Goal: Task Accomplishment & Management: Manage account settings

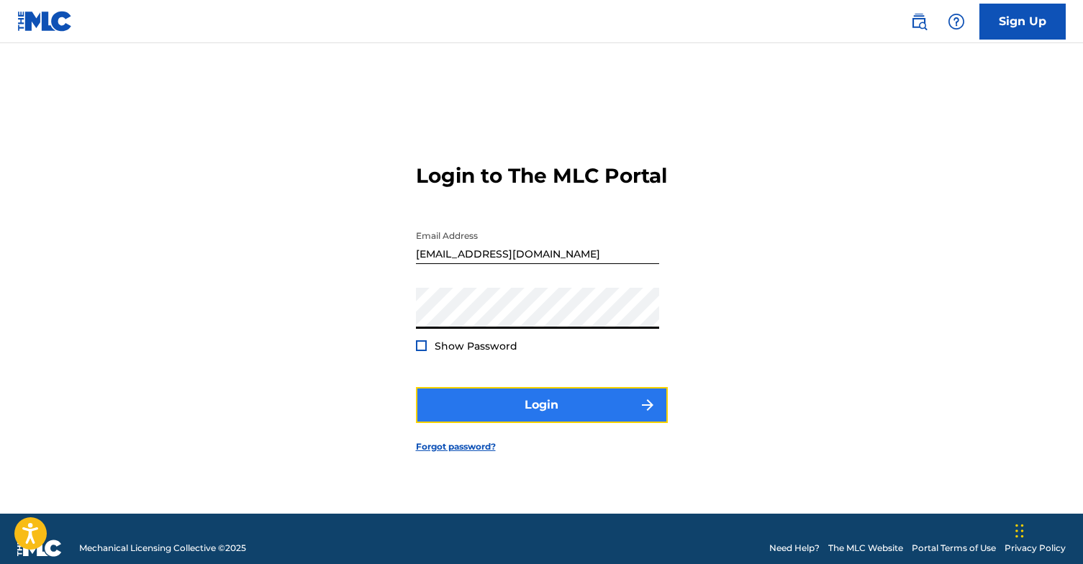
click at [470, 410] on button "Login" at bounding box center [542, 405] width 252 height 36
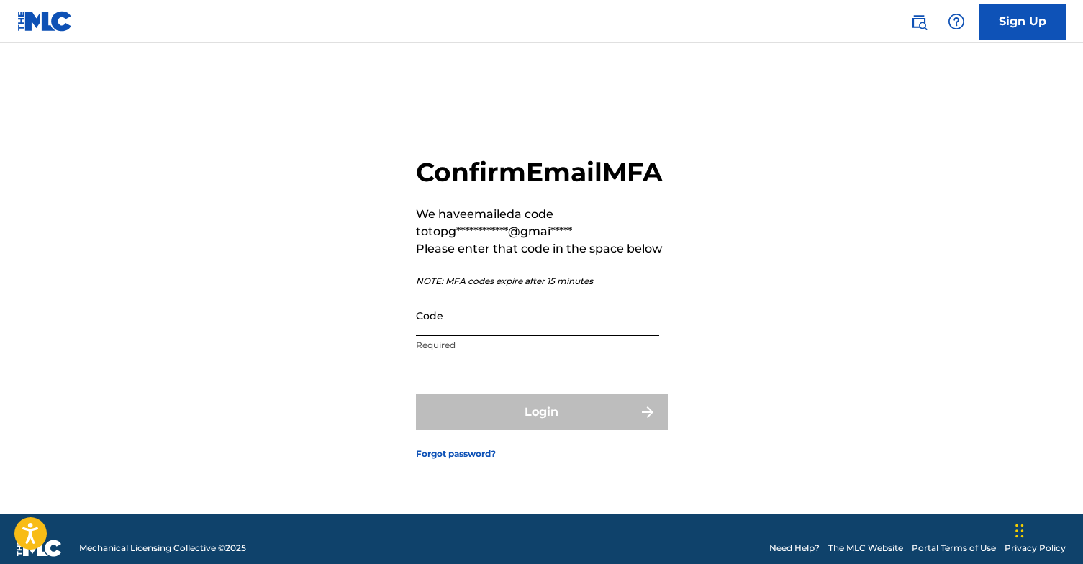
click at [464, 328] on input "Code" at bounding box center [537, 315] width 243 height 41
click at [523, 336] on input "Code" at bounding box center [537, 315] width 243 height 41
paste input "627696"
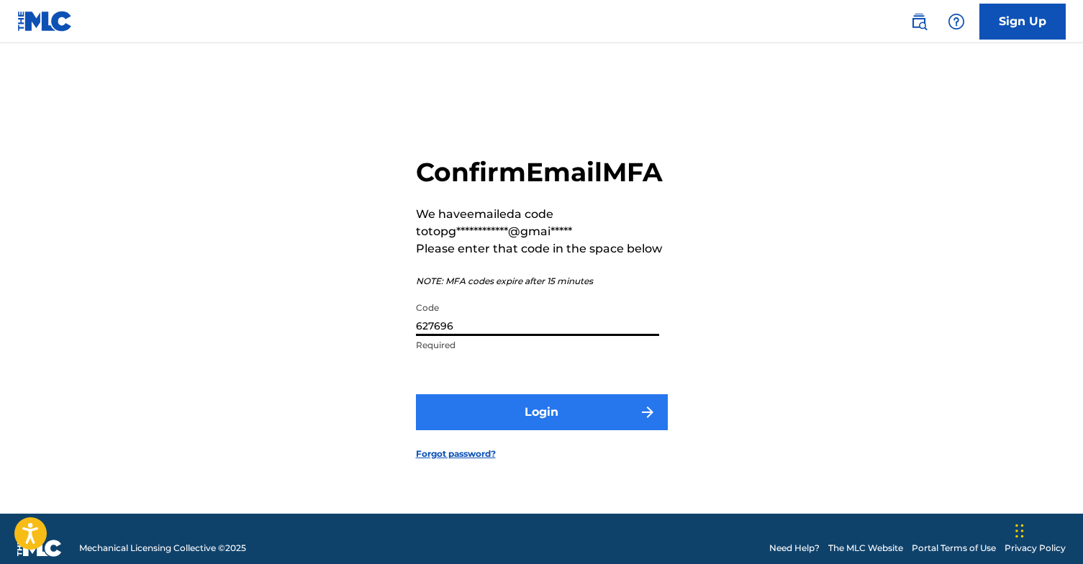
type input "627696"
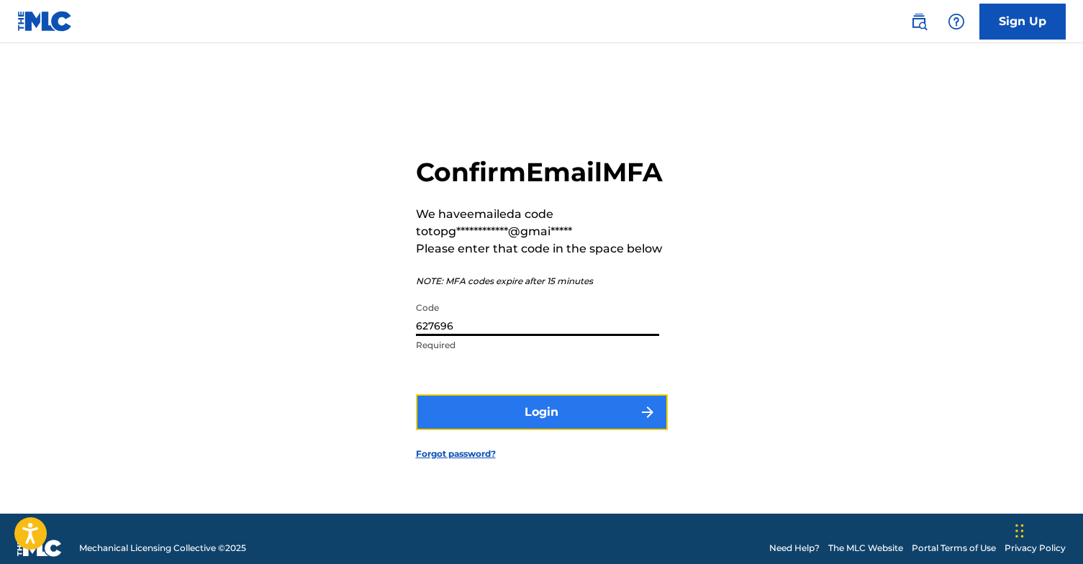
click at [517, 422] on button "Login" at bounding box center [542, 412] width 252 height 36
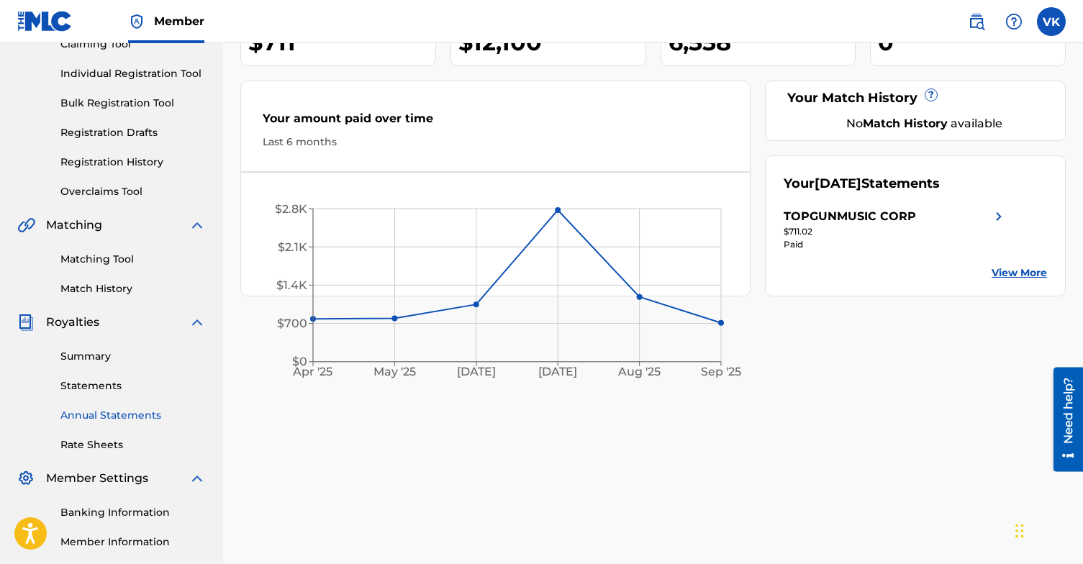
scroll to position [32, 0]
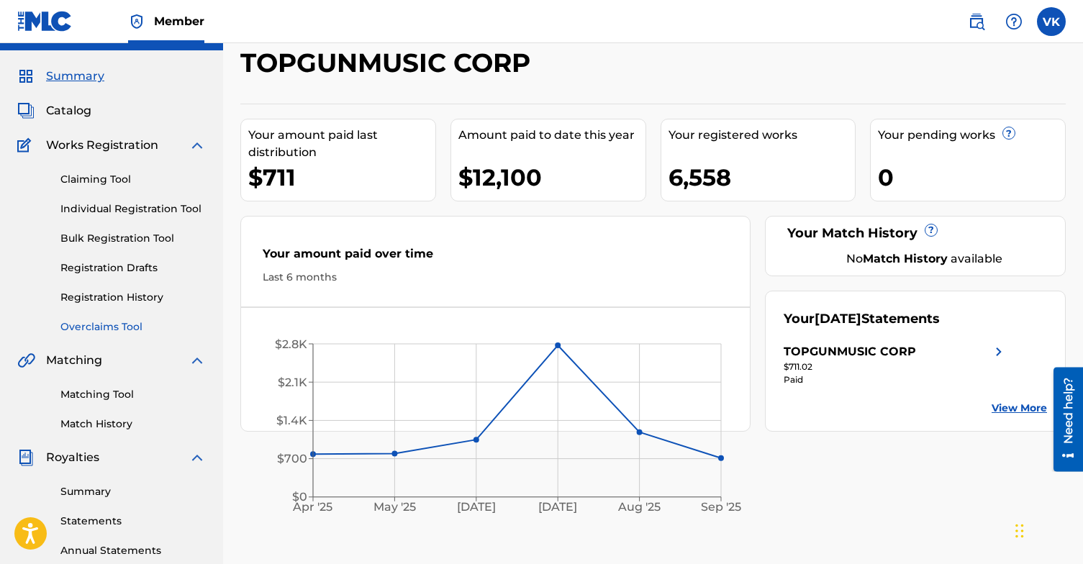
click at [107, 326] on link "Overclaims Tool" at bounding box center [132, 327] width 145 height 15
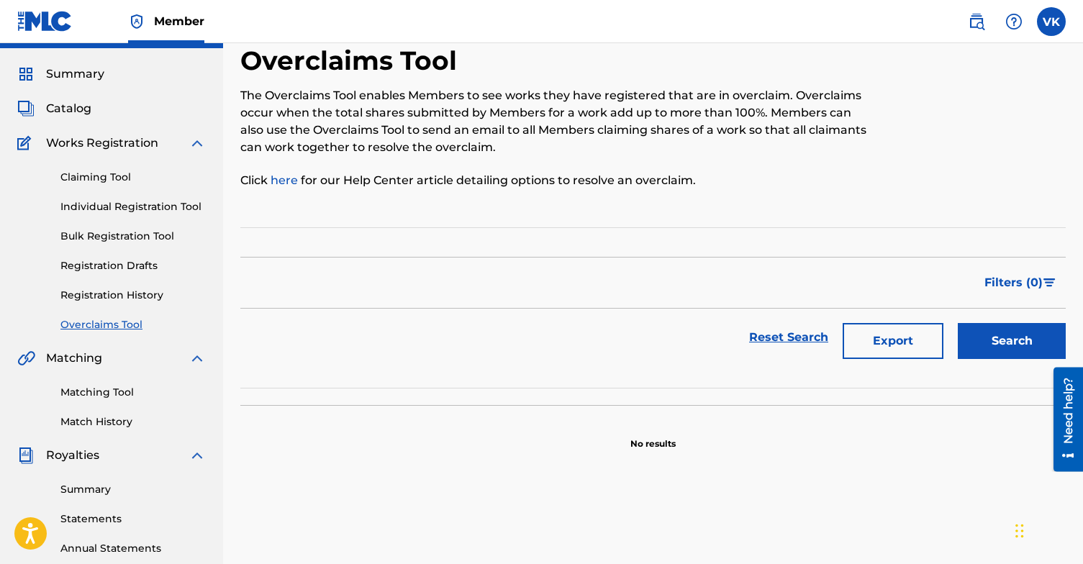
scroll to position [19, 0]
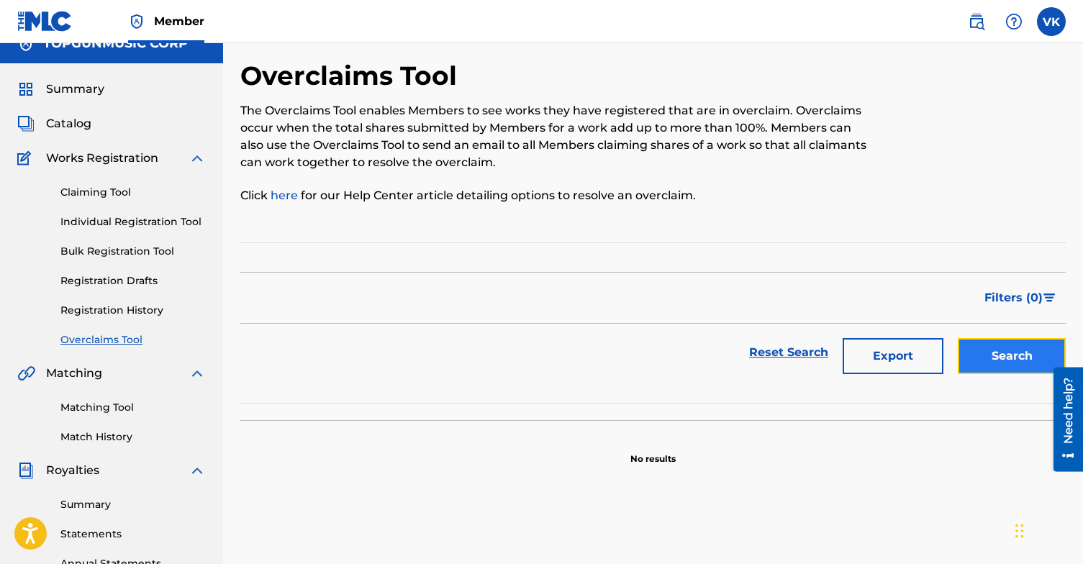
click at [999, 362] on button "Search" at bounding box center [1012, 356] width 108 height 36
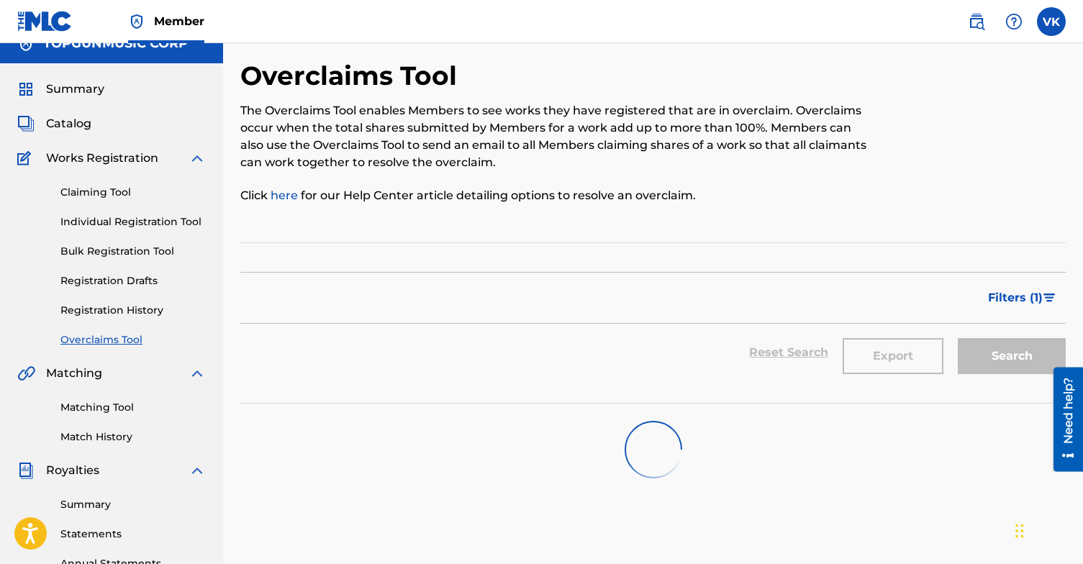
click at [626, 250] on section "Filter Status of Overclaim Overclaim Dispute Resolved Merged Canceled Sort By M…" at bounding box center [653, 323] width 826 height 161
click at [106, 312] on link "Registration History" at bounding box center [132, 310] width 145 height 15
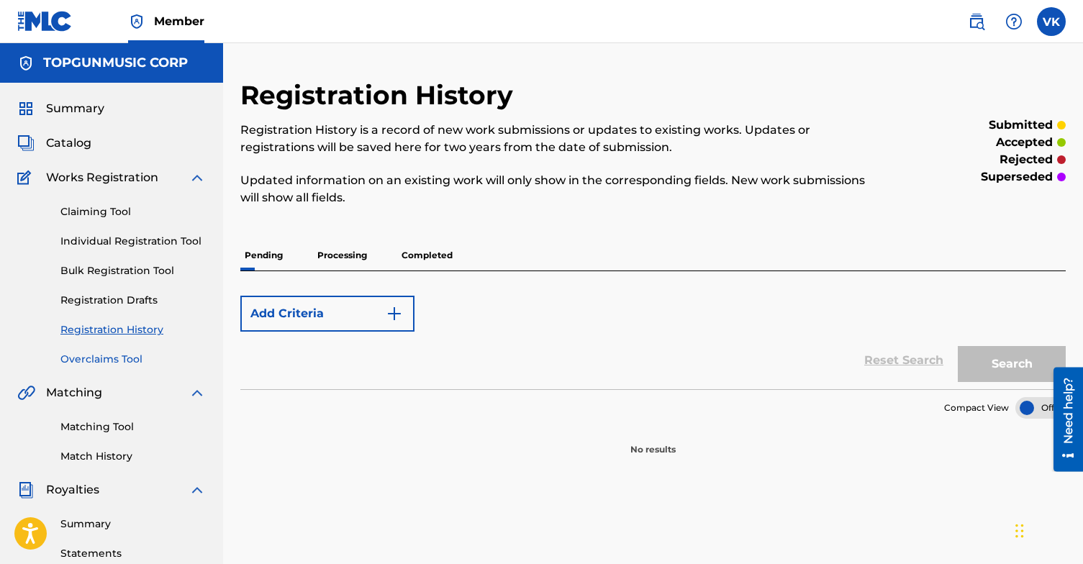
click at [116, 356] on link "Overclaims Tool" at bounding box center [132, 359] width 145 height 15
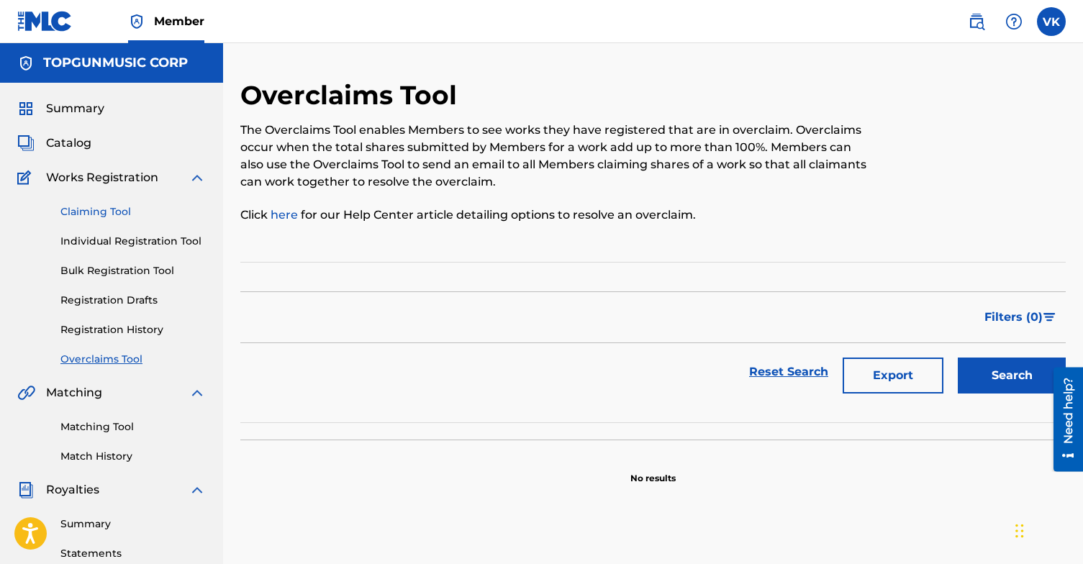
click at [109, 214] on link "Claiming Tool" at bounding box center [132, 211] width 145 height 15
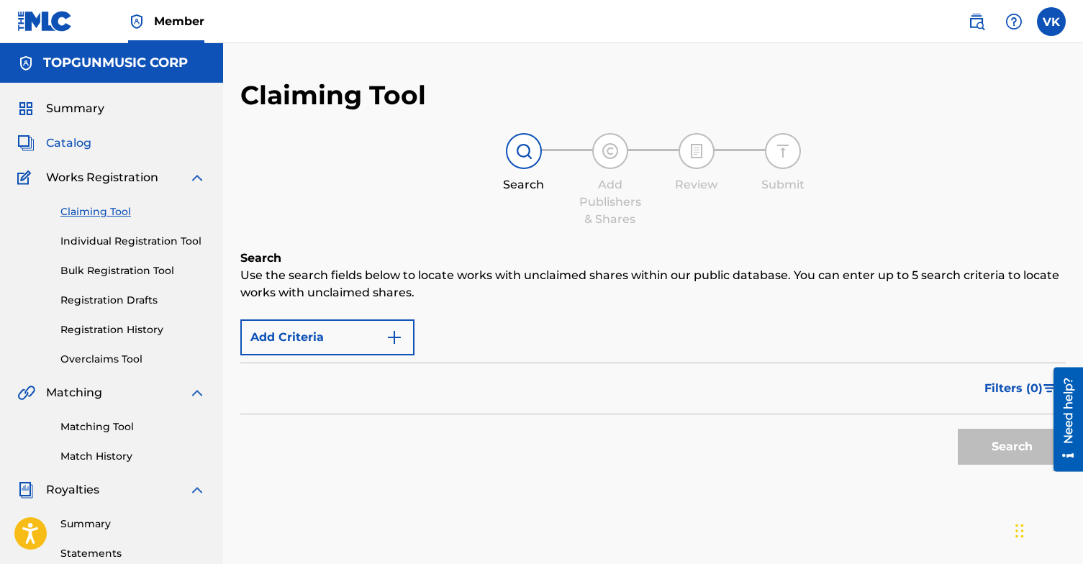
click at [78, 145] on span "Catalog" at bounding box center [68, 143] width 45 height 17
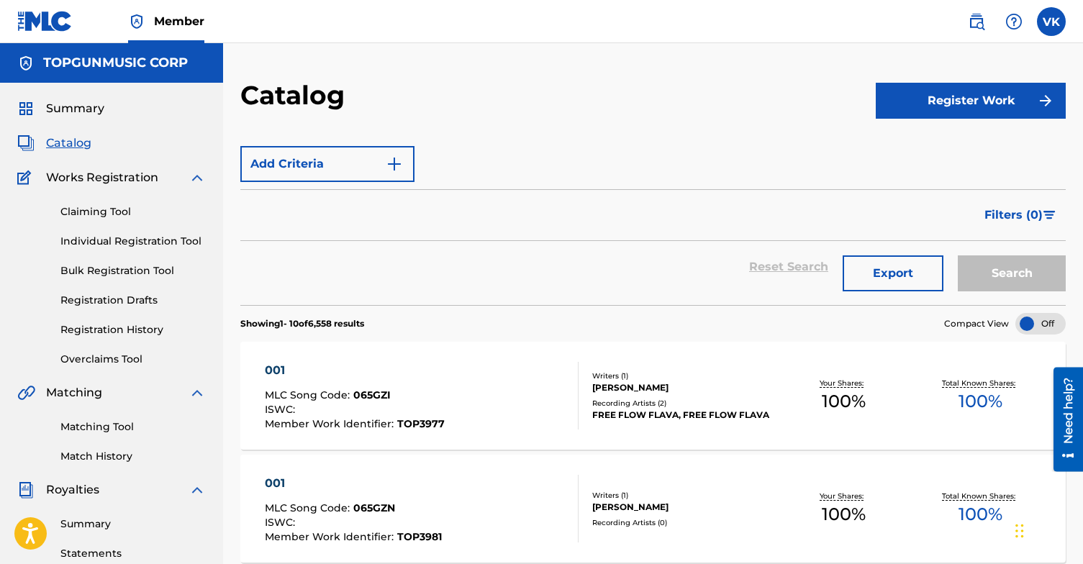
click at [386, 228] on div "Filters ( 0 )" at bounding box center [653, 215] width 826 height 52
click at [1010, 266] on div "Search" at bounding box center [1008, 267] width 115 height 52
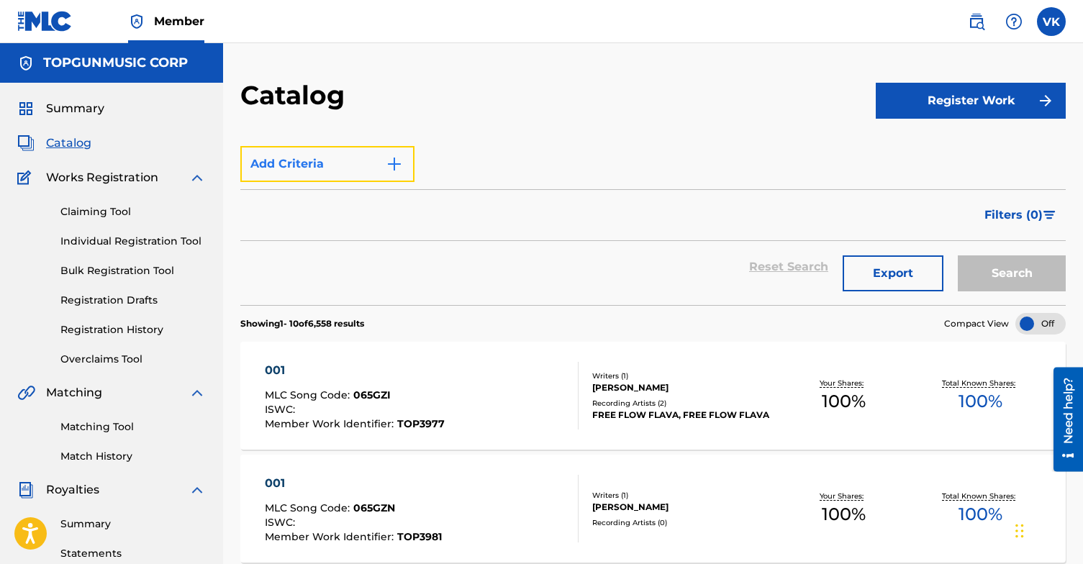
click at [305, 161] on button "Add Criteria" at bounding box center [327, 164] width 174 height 36
click at [401, 162] on img "Search Form" at bounding box center [394, 163] width 17 height 17
click at [394, 163] on img "Search Form" at bounding box center [394, 163] width 17 height 17
click at [395, 164] on img "Search Form" at bounding box center [394, 163] width 17 height 17
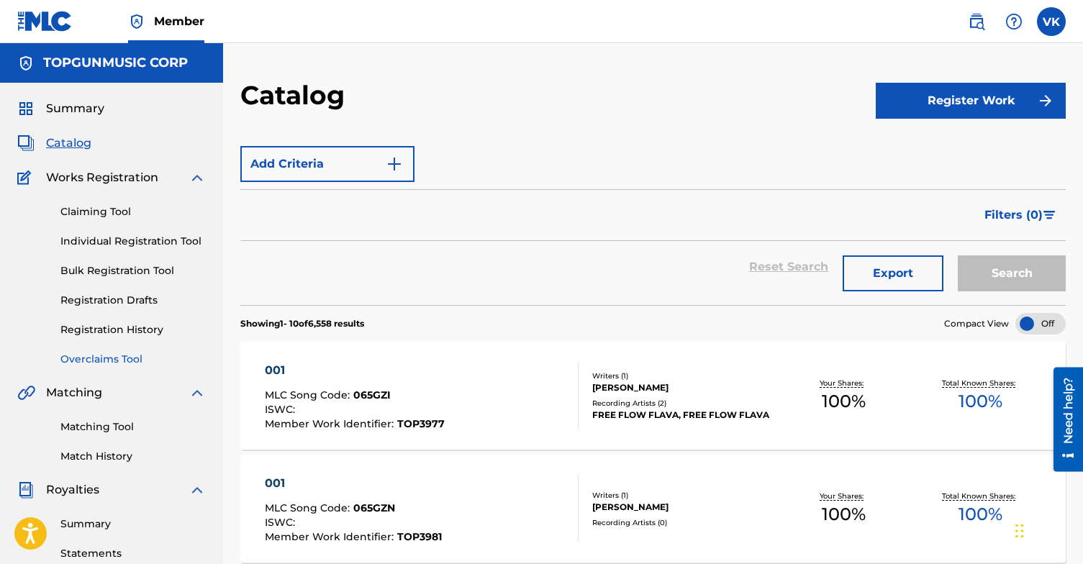
click at [98, 362] on link "Overclaims Tool" at bounding box center [132, 359] width 145 height 15
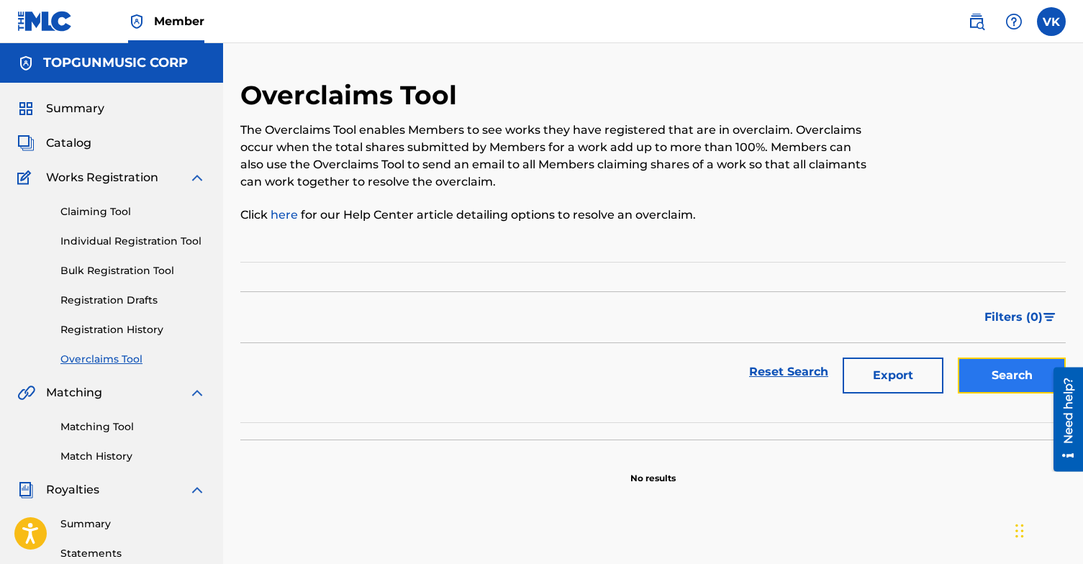
click at [1011, 373] on button "Search" at bounding box center [1012, 376] width 108 height 36
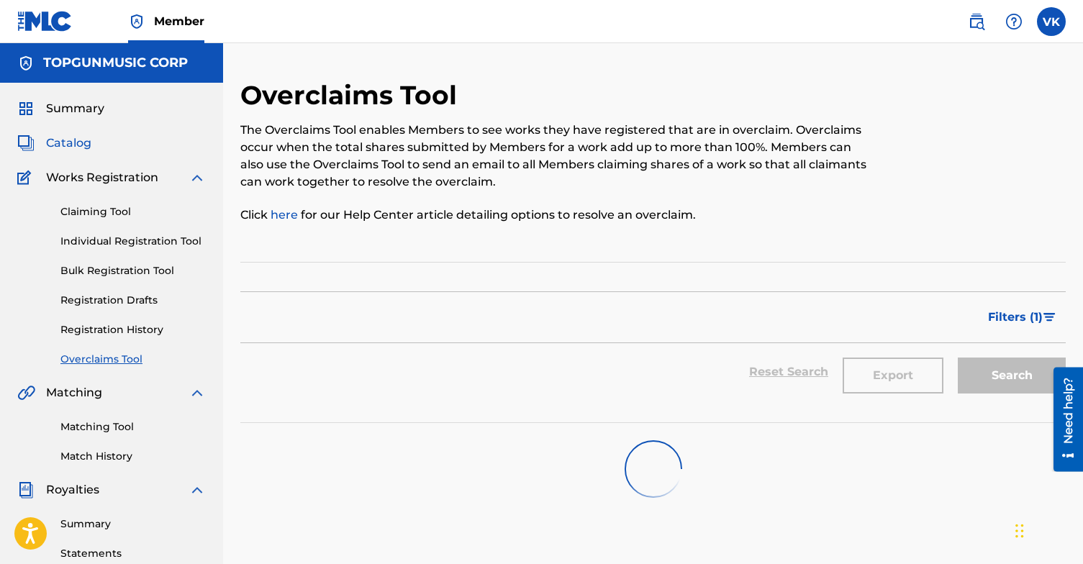
click at [74, 142] on span "Catalog" at bounding box center [68, 143] width 45 height 17
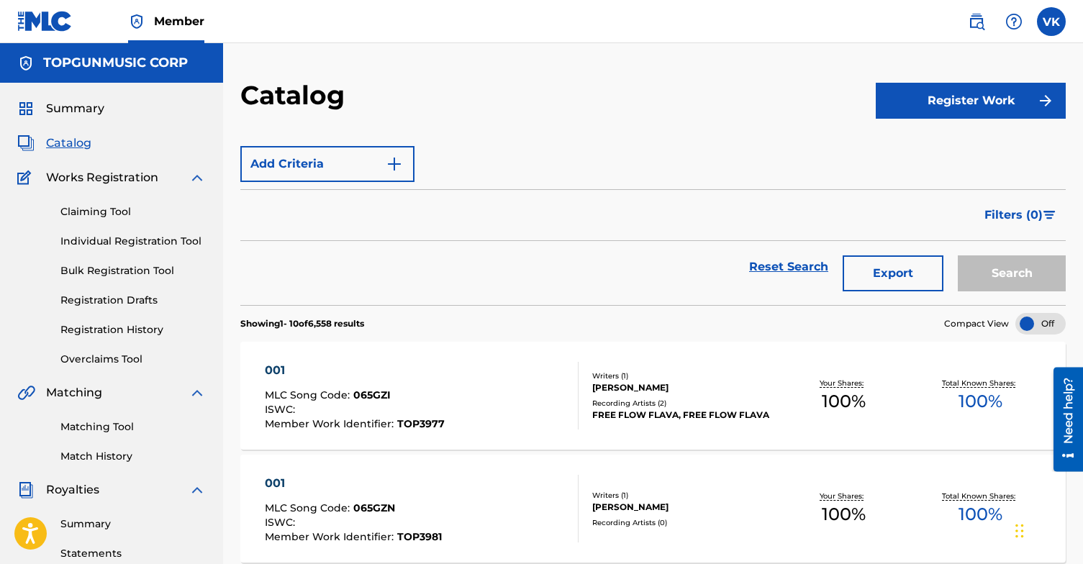
click at [636, 214] on div "Filters ( 0 )" at bounding box center [653, 215] width 826 height 52
click at [508, 239] on div "Filters ( 0 )" at bounding box center [653, 215] width 826 height 52
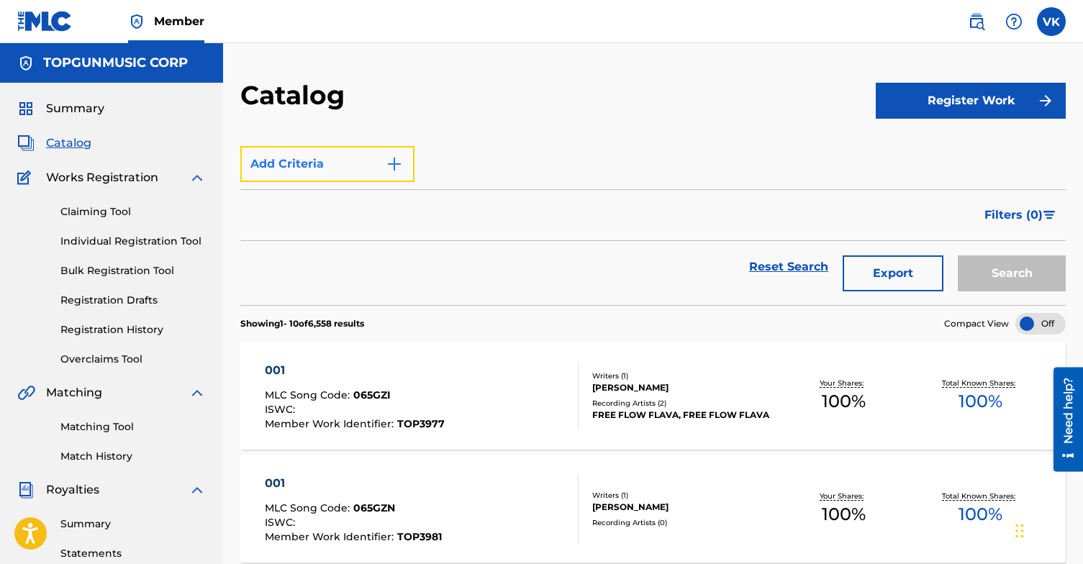
click at [398, 160] on img "Search Form" at bounding box center [394, 163] width 17 height 17
click at [329, 162] on button "Add Criteria" at bounding box center [327, 164] width 174 height 36
click at [276, 161] on button "Add Criteria" at bounding box center [327, 164] width 174 height 36
click at [315, 165] on div "Max Criteria Reached" at bounding box center [327, 164] width 174 height 36
click at [469, 239] on div "Filters ( 0 )" at bounding box center [653, 215] width 826 height 52
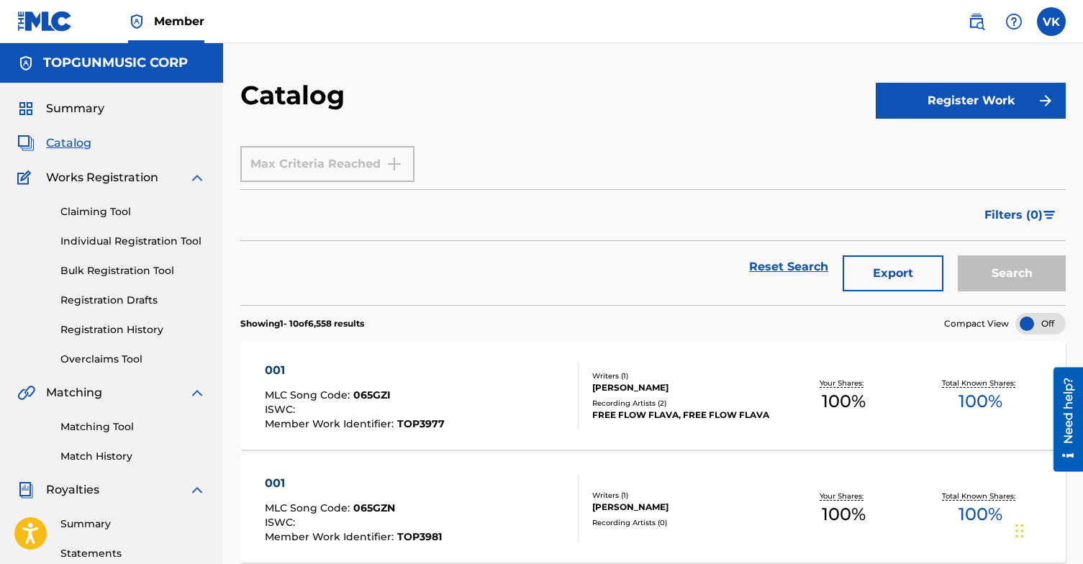
click at [1000, 272] on div "Search" at bounding box center [1008, 267] width 115 height 52
click at [1045, 209] on button "Filters ( 0 )" at bounding box center [1021, 215] width 90 height 36
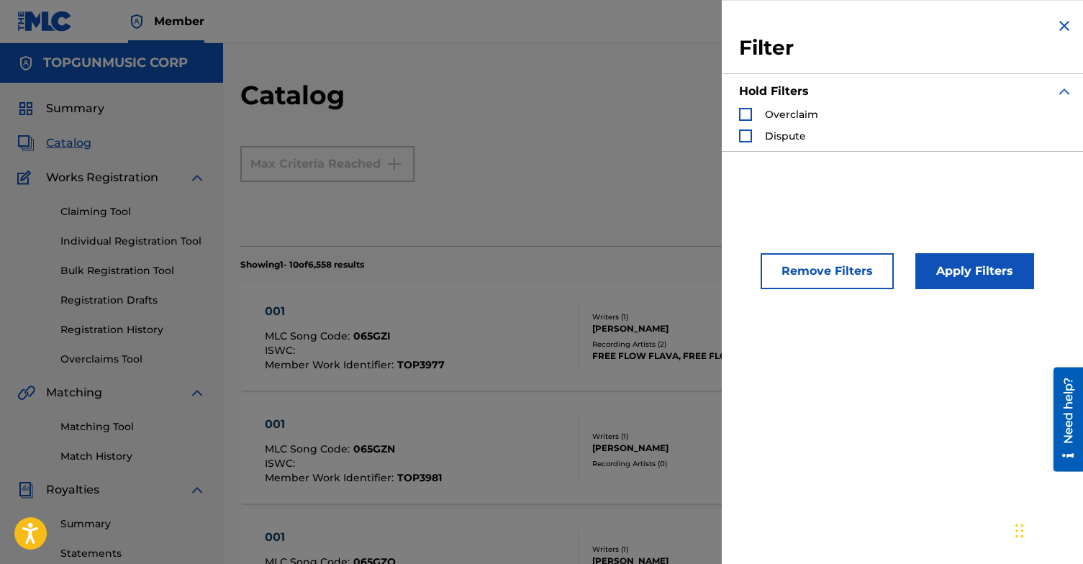
click at [792, 114] on span "Overclaim" at bounding box center [791, 114] width 53 height 13
click at [741, 115] on div "Search Form" at bounding box center [745, 114] width 13 height 13
click at [983, 269] on button "Apply Filters" at bounding box center [975, 271] width 119 height 36
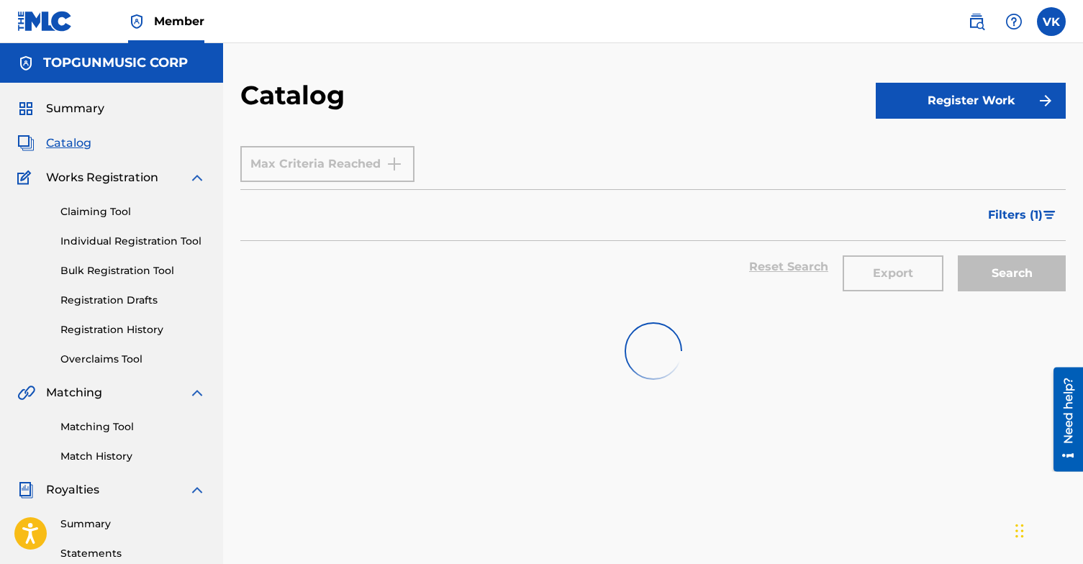
click at [70, 142] on span "Catalog" at bounding box center [68, 143] width 45 height 17
click at [65, 143] on span "Catalog" at bounding box center [68, 143] width 45 height 17
click at [112, 354] on link "Overclaims Tool" at bounding box center [132, 359] width 145 height 15
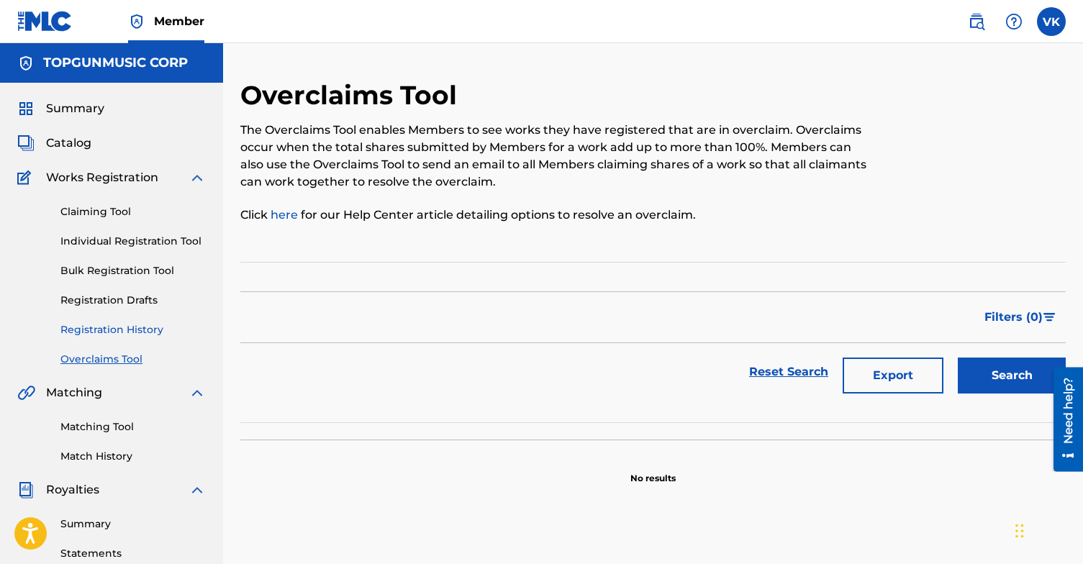
click at [122, 332] on link "Registration History" at bounding box center [132, 329] width 145 height 15
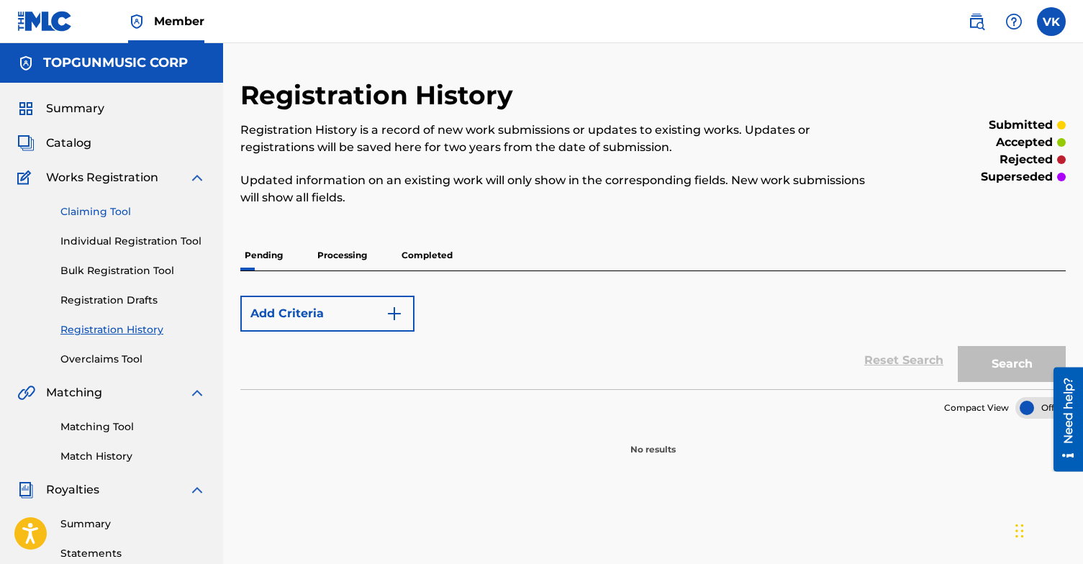
click at [119, 210] on link "Claiming Tool" at bounding box center [132, 211] width 145 height 15
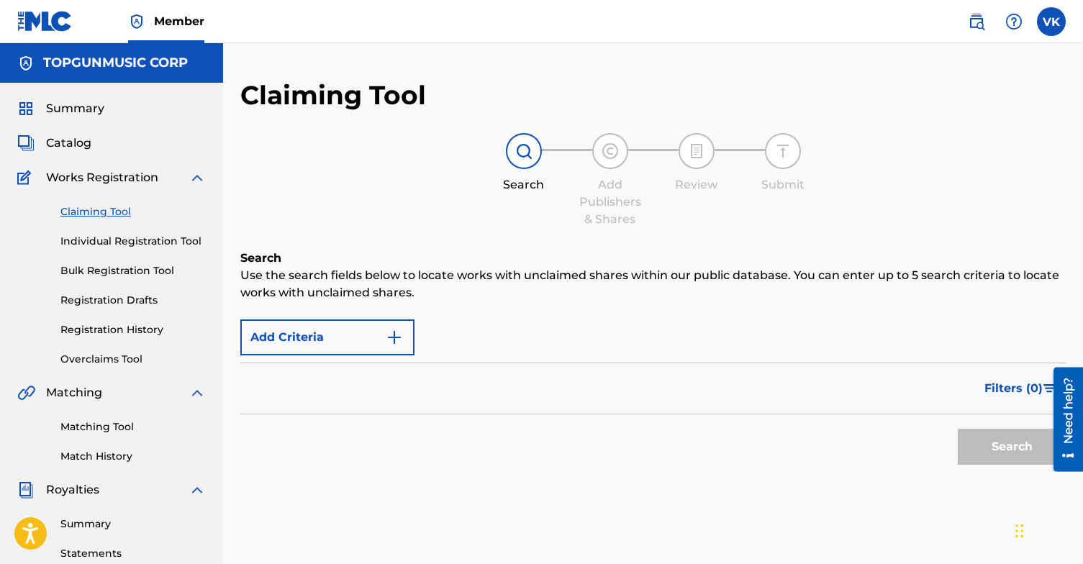
click at [517, 158] on img at bounding box center [523, 151] width 17 height 17
click at [399, 339] on img "Search Form" at bounding box center [394, 337] width 17 height 17
click at [333, 334] on button "Add Criteria" at bounding box center [327, 338] width 174 height 36
click at [291, 340] on button "Add Criteria" at bounding box center [327, 338] width 174 height 36
click at [322, 336] on div "Max Criteria Reached" at bounding box center [327, 338] width 174 height 36
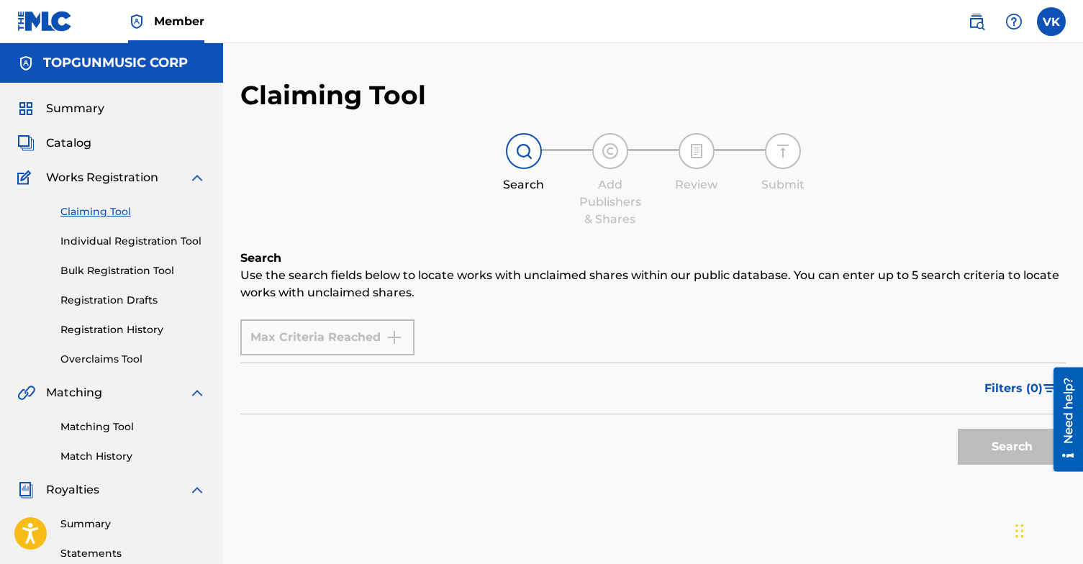
click at [402, 335] on div "Max Criteria Reached" at bounding box center [327, 338] width 174 height 36
click at [391, 335] on div "Max Criteria Reached" at bounding box center [327, 338] width 174 height 36
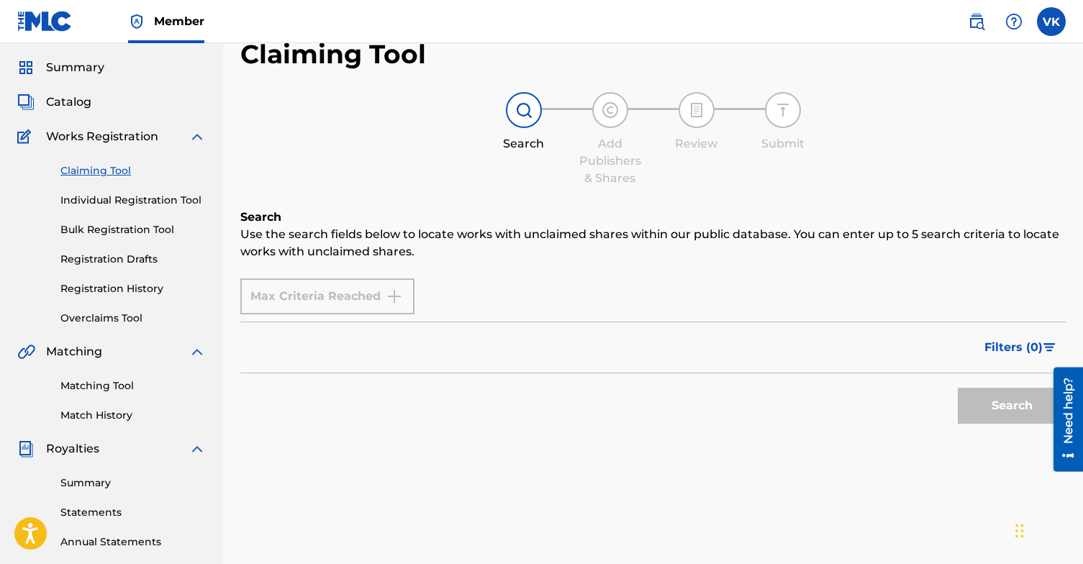
scroll to position [71, 0]
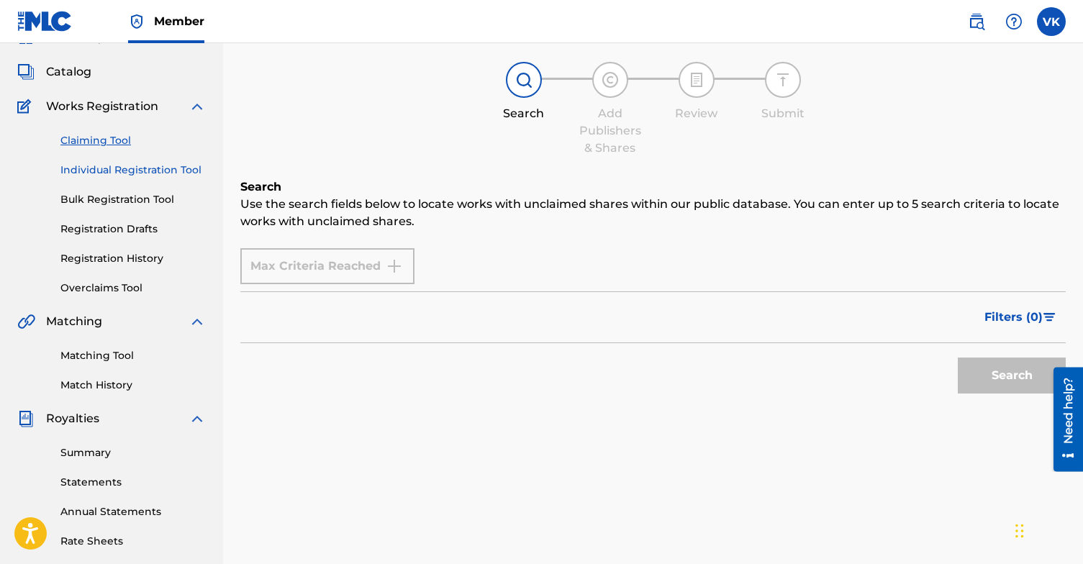
click at [118, 168] on link "Individual Registration Tool" at bounding box center [132, 170] width 145 height 15
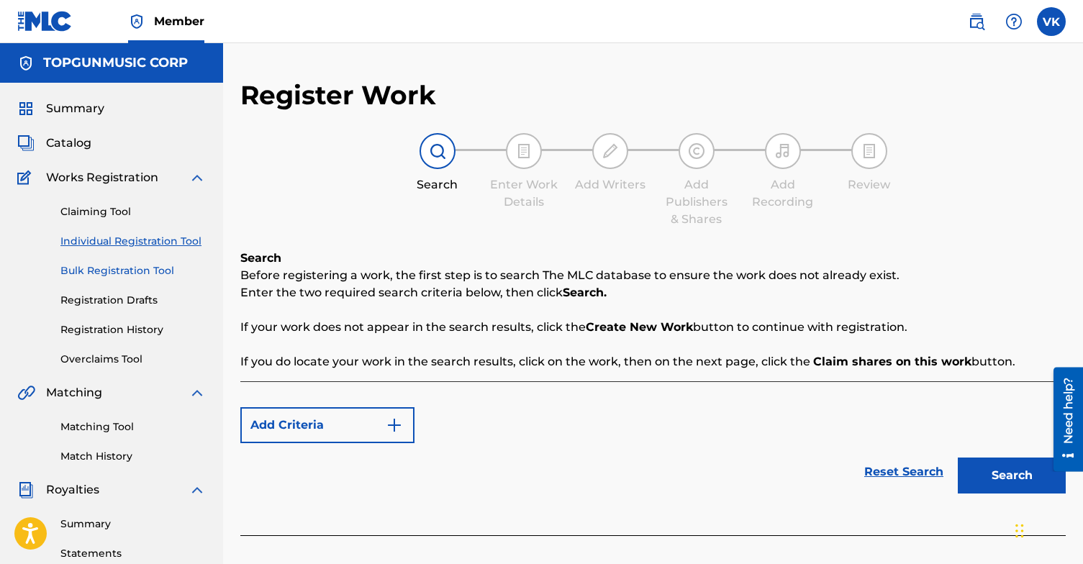
click at [131, 273] on link "Bulk Registration Tool" at bounding box center [132, 270] width 145 height 15
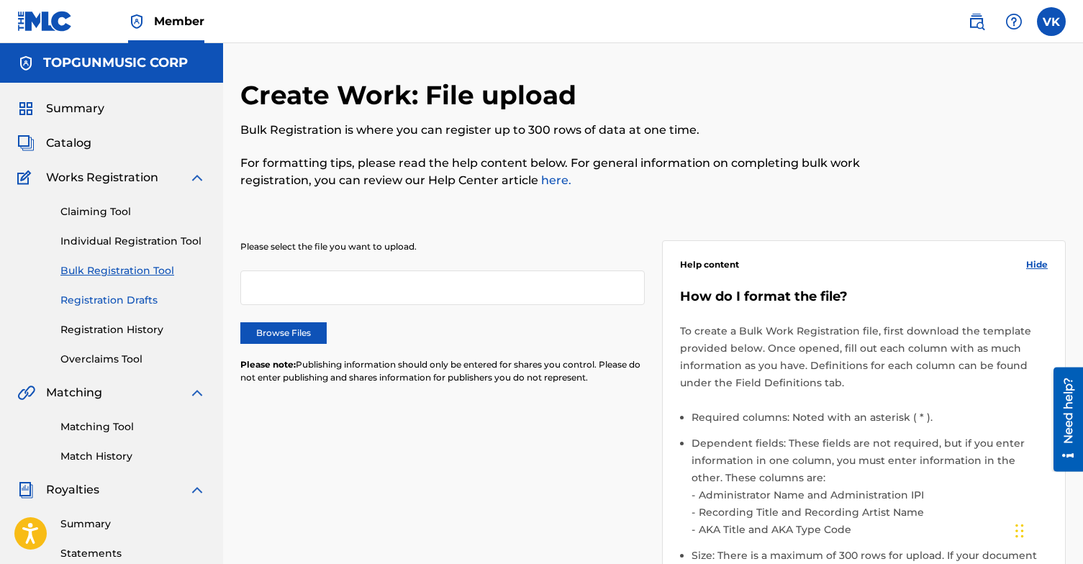
click at [109, 302] on link "Registration Drafts" at bounding box center [132, 300] width 145 height 15
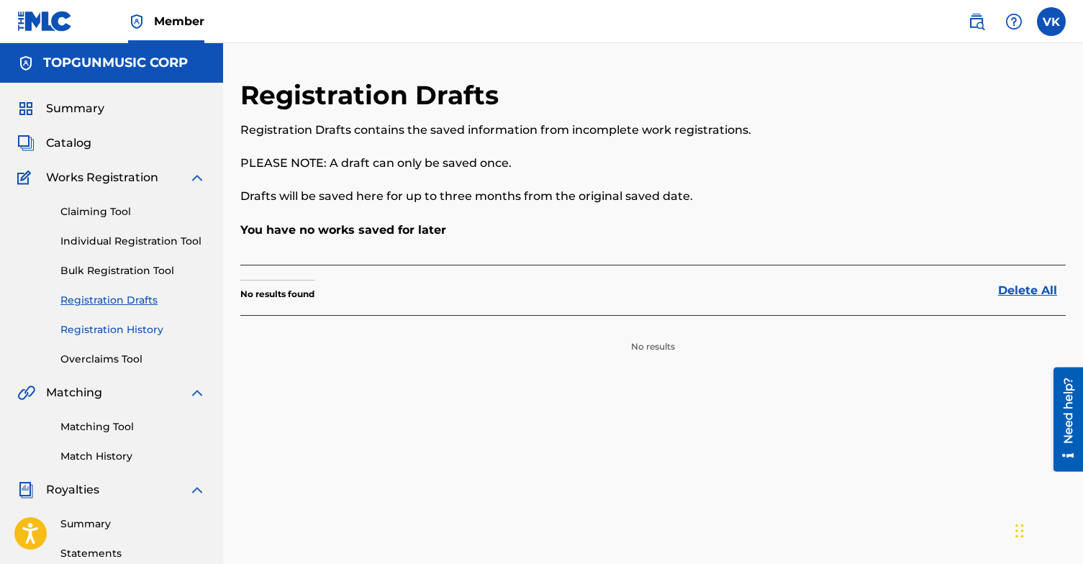
click at [115, 329] on link "Registration History" at bounding box center [132, 329] width 145 height 15
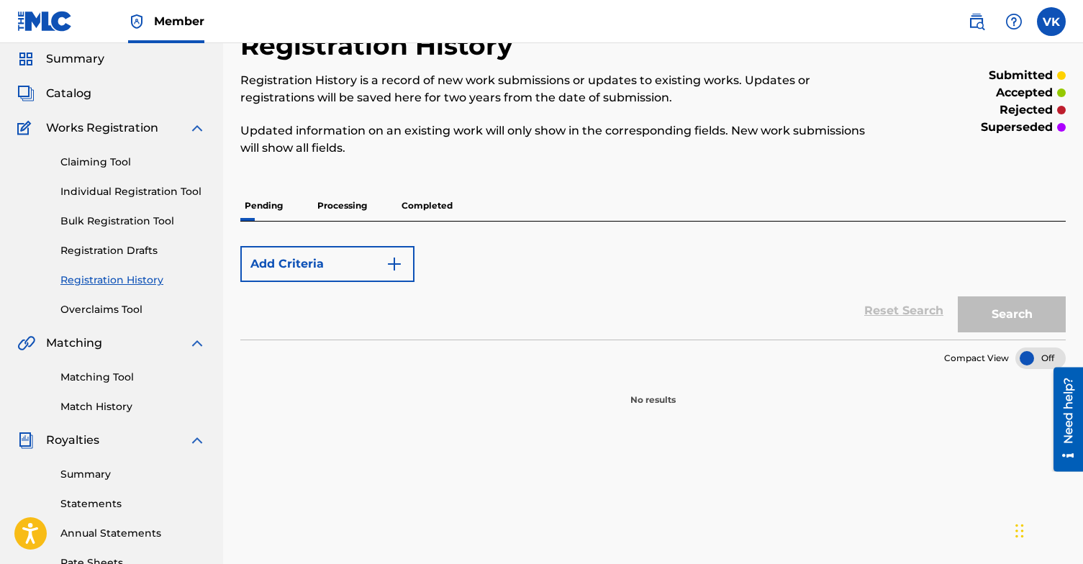
scroll to position [53, 0]
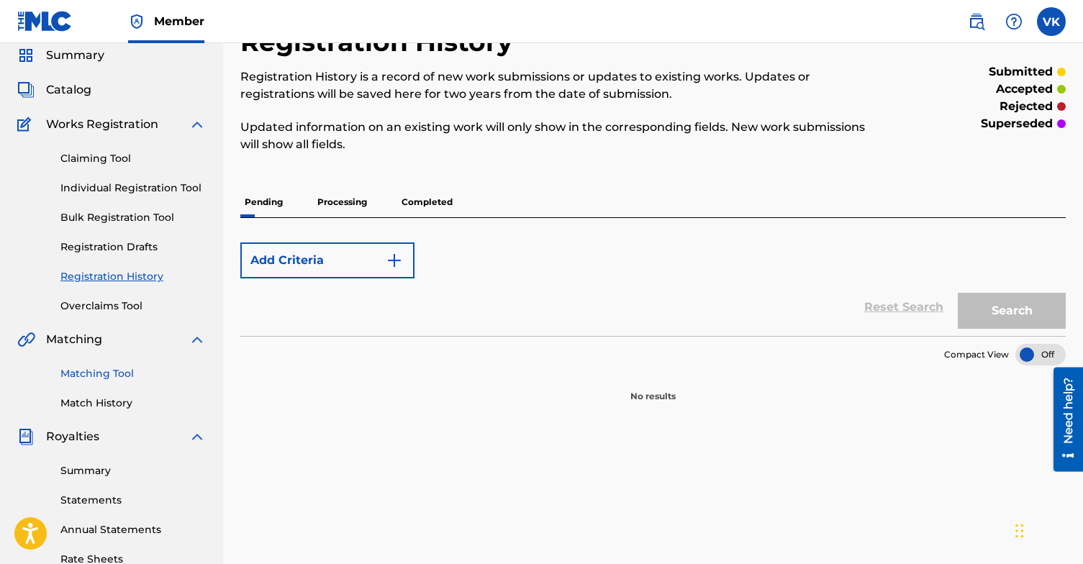
click at [104, 369] on link "Matching Tool" at bounding box center [132, 373] width 145 height 15
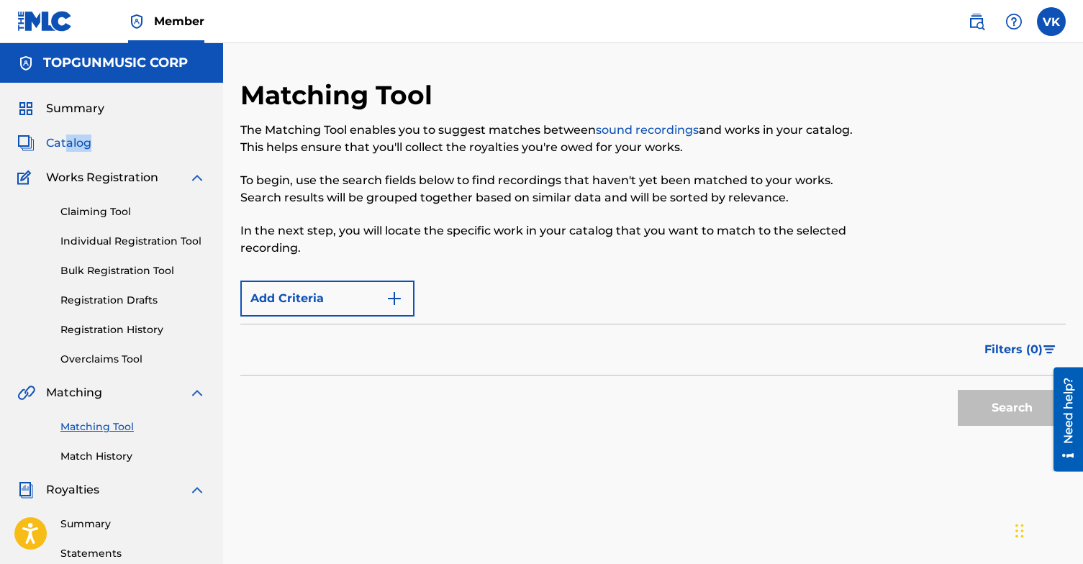
click at [68, 151] on div "Summary Catalog Works Registration Claiming Tool Individual Registration Tool B…" at bounding box center [111, 453] width 223 height 741
click at [61, 141] on span "Catalog" at bounding box center [68, 143] width 45 height 17
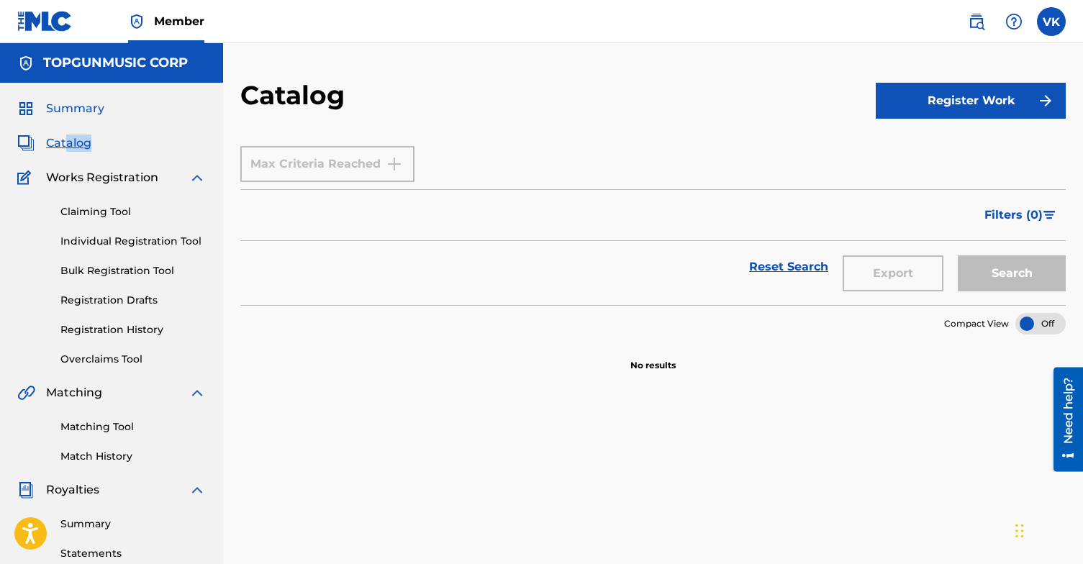
click at [86, 113] on span "Summary" at bounding box center [75, 108] width 58 height 17
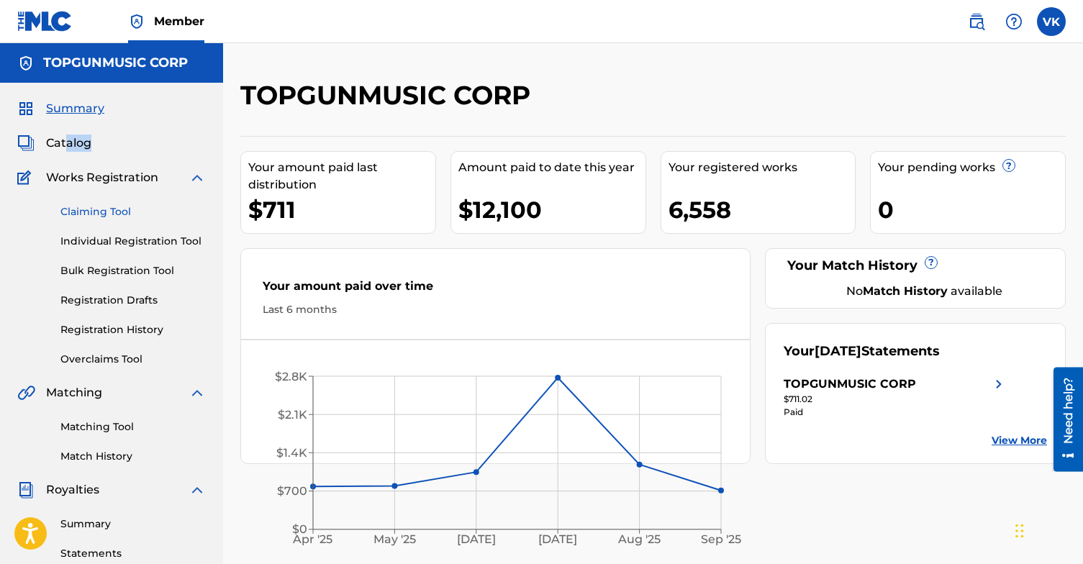
click at [117, 209] on link "Claiming Tool" at bounding box center [132, 211] width 145 height 15
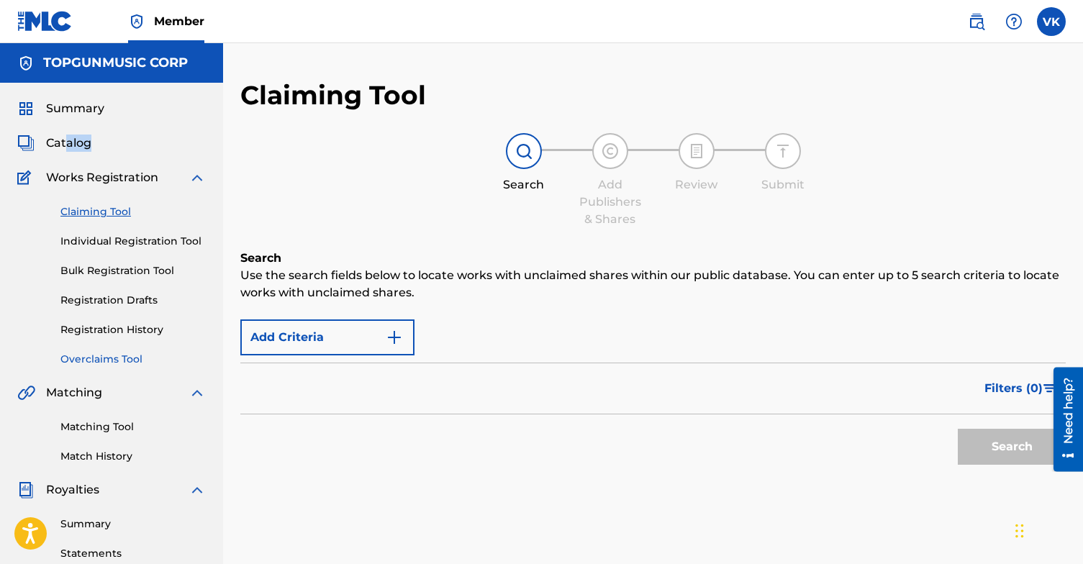
click at [117, 358] on link "Overclaims Tool" at bounding box center [132, 359] width 145 height 15
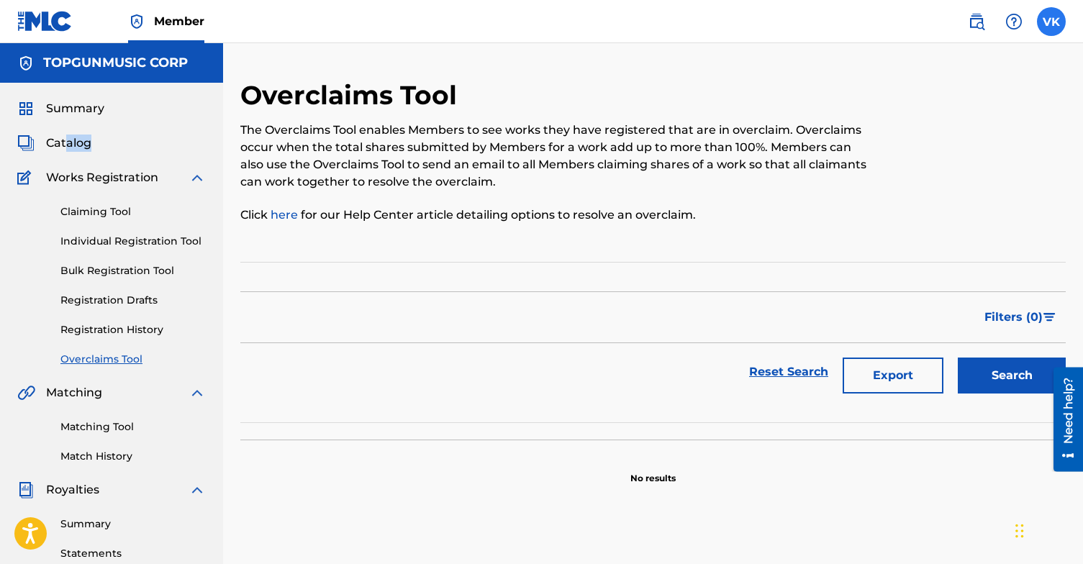
click at [1057, 27] on label at bounding box center [1051, 21] width 29 height 29
click at [1052, 22] on input "VK Vitaly Khvaleev topgunpublishing@gmail.com Profile Log out" at bounding box center [1052, 22] width 0 height 0
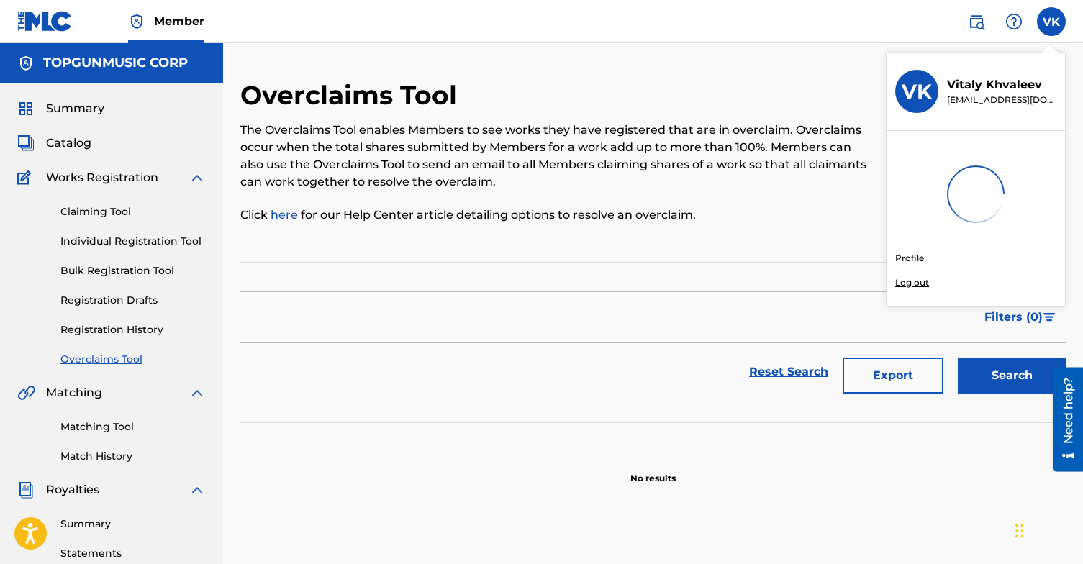
click at [918, 283] on div "Member VK VK Vitaly Khvaleev topgunpublishing@gmail.com Profile Log out TOPGUNM…" at bounding box center [541, 446] width 1083 height 892
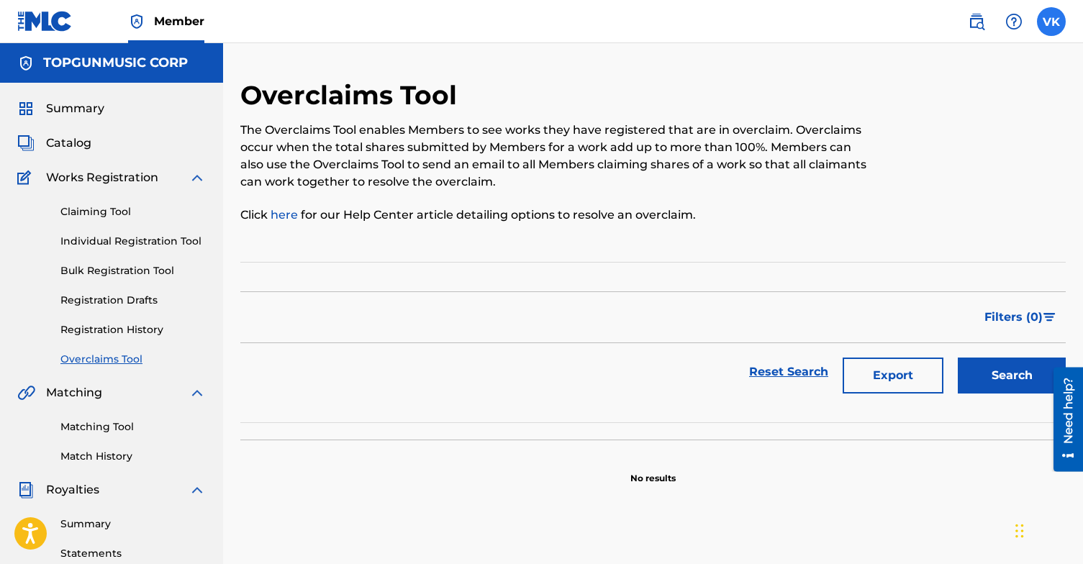
click at [1054, 31] on label at bounding box center [1051, 21] width 29 height 29
click at [1052, 22] on input "VK Vitaly Khvaleev topgunpublishing@gmail.com Profile Log out" at bounding box center [1052, 22] width 0 height 0
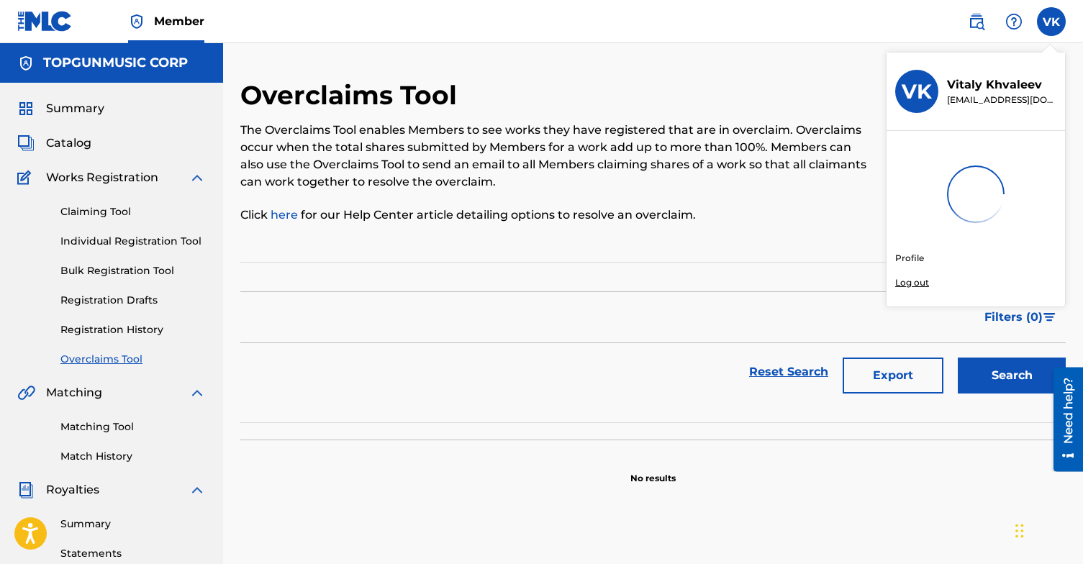
click at [918, 281] on div "Member VK VK Vitaly Khvaleev topgunpublishing@gmail.com Profile Log out TOPGUNM…" at bounding box center [541, 446] width 1083 height 892
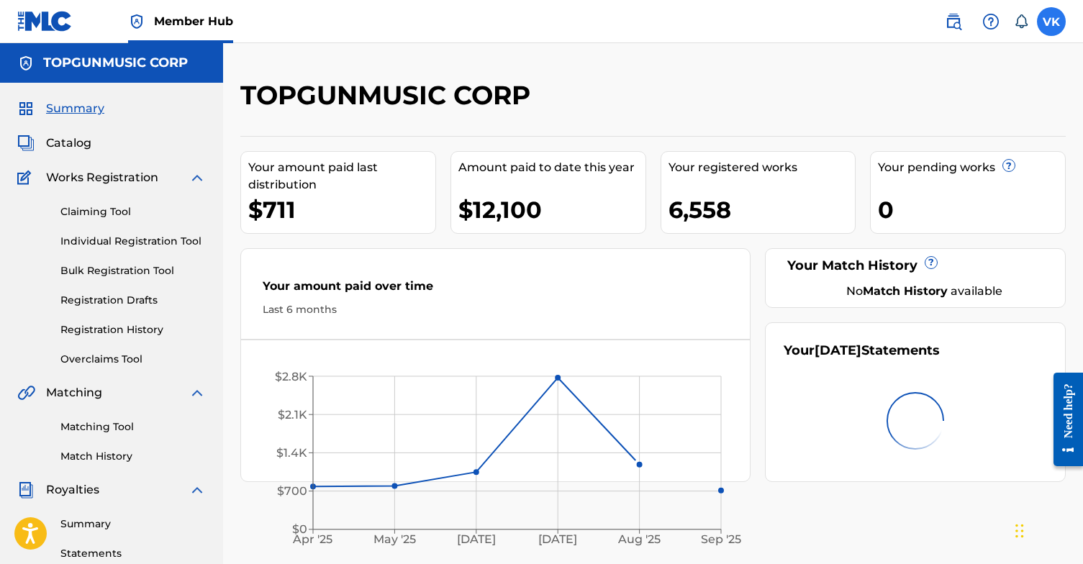
click at [1052, 29] on label at bounding box center [1051, 21] width 29 height 29
click at [1052, 22] on input "VK Vitaly Khvaleev [EMAIL_ADDRESS][DOMAIN_NAME] Notification Preferences Profil…" at bounding box center [1052, 22] width 0 height 0
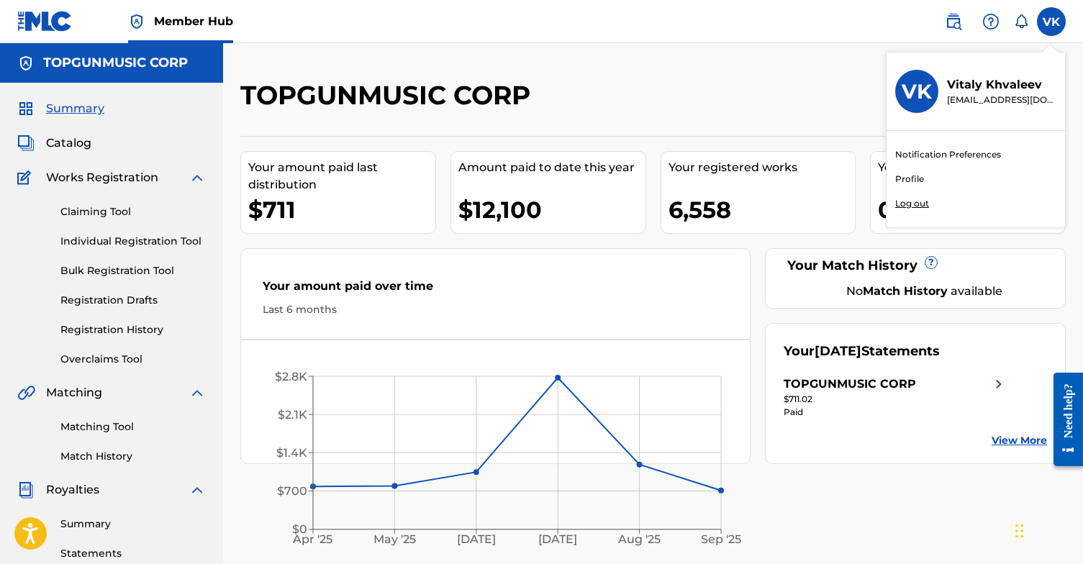
click at [923, 206] on p "Log out" at bounding box center [912, 203] width 34 height 13
click at [1052, 22] on input "VK Vitaly Khvaleev [EMAIL_ADDRESS][DOMAIN_NAME] Notification Preferences Profil…" at bounding box center [1052, 22] width 0 height 0
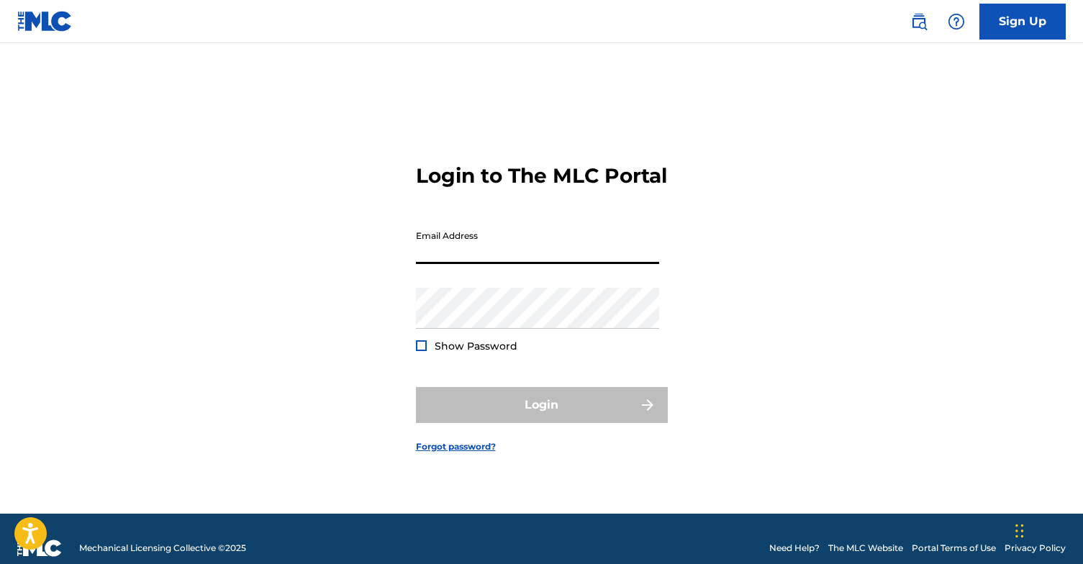
click at [463, 260] on input "Email Address" at bounding box center [537, 243] width 243 height 41
paste input "topgunrecordings@gmail.com"
type input "topgunrecordings@gmail.com"
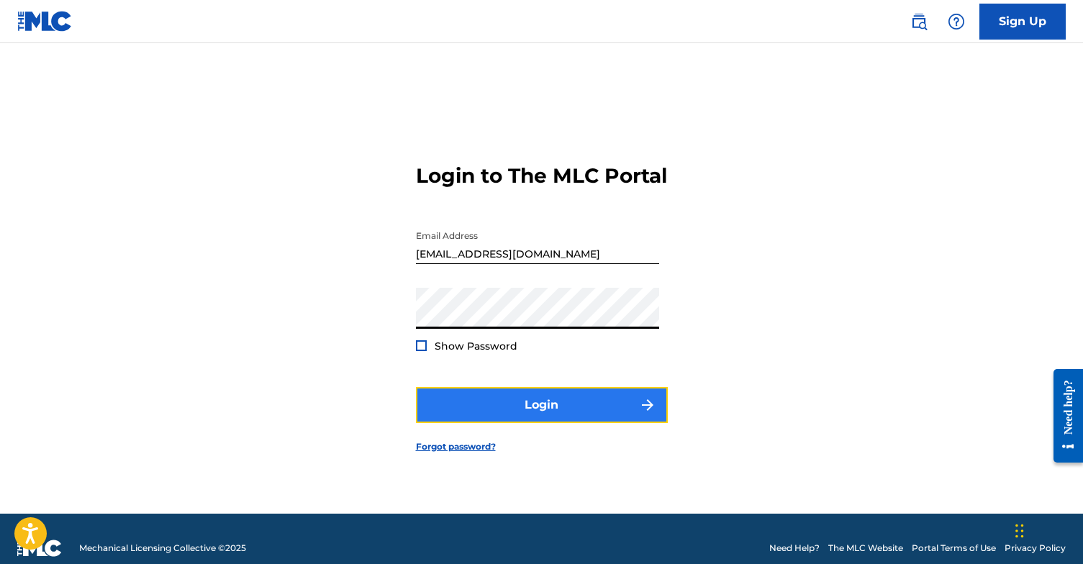
click at [476, 421] on button "Login" at bounding box center [542, 405] width 252 height 36
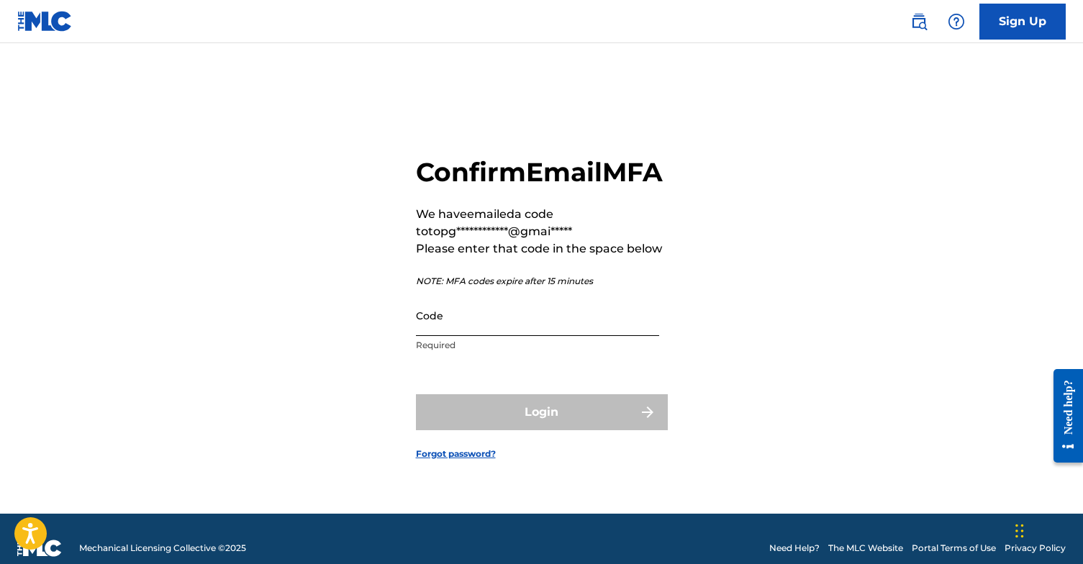
click at [479, 336] on input "Code" at bounding box center [537, 315] width 243 height 41
paste input "958336"
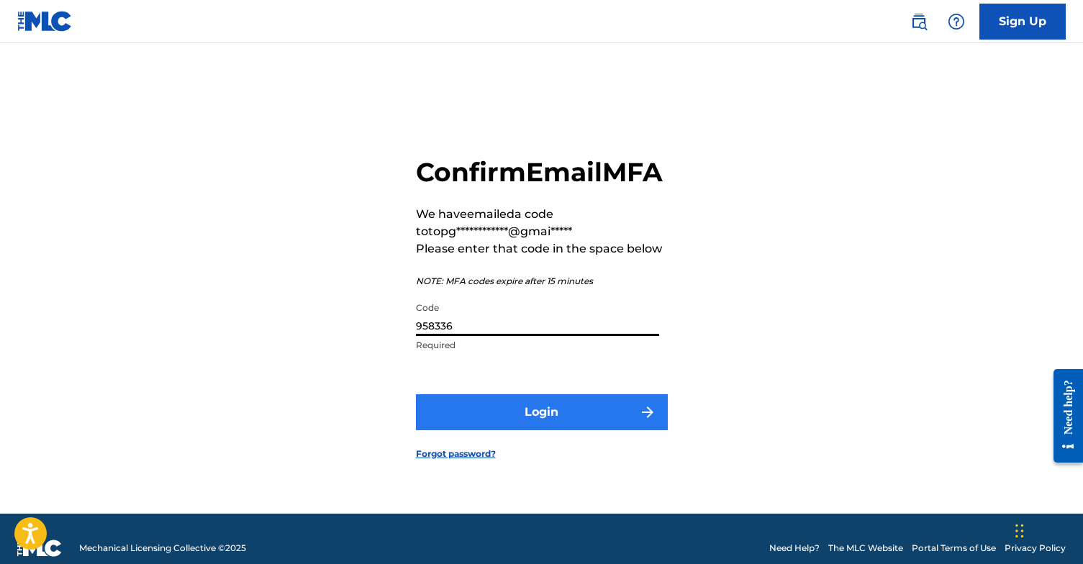
type input "958336"
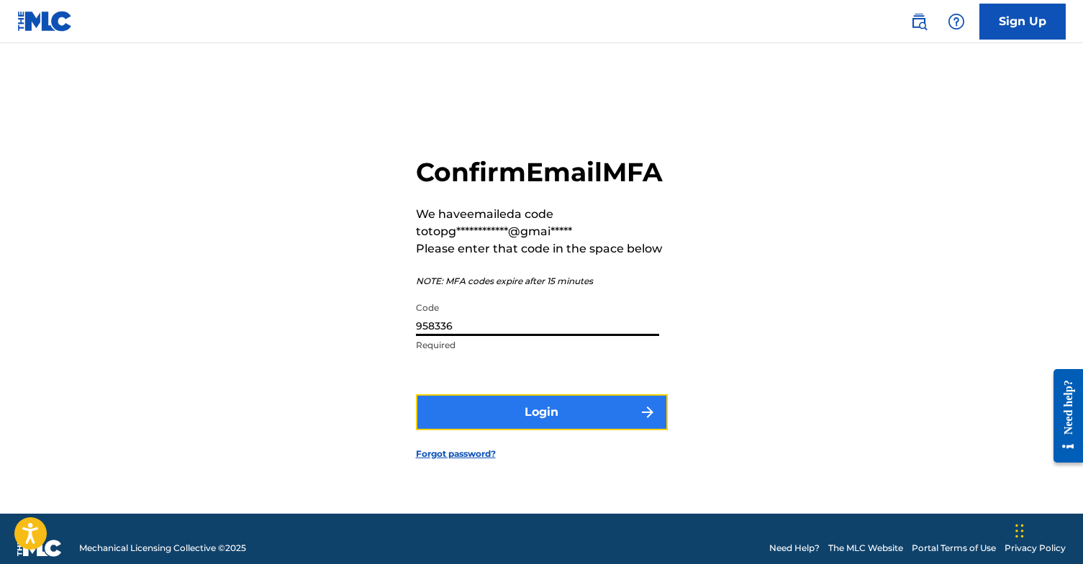
click at [513, 430] on button "Login" at bounding box center [542, 412] width 252 height 36
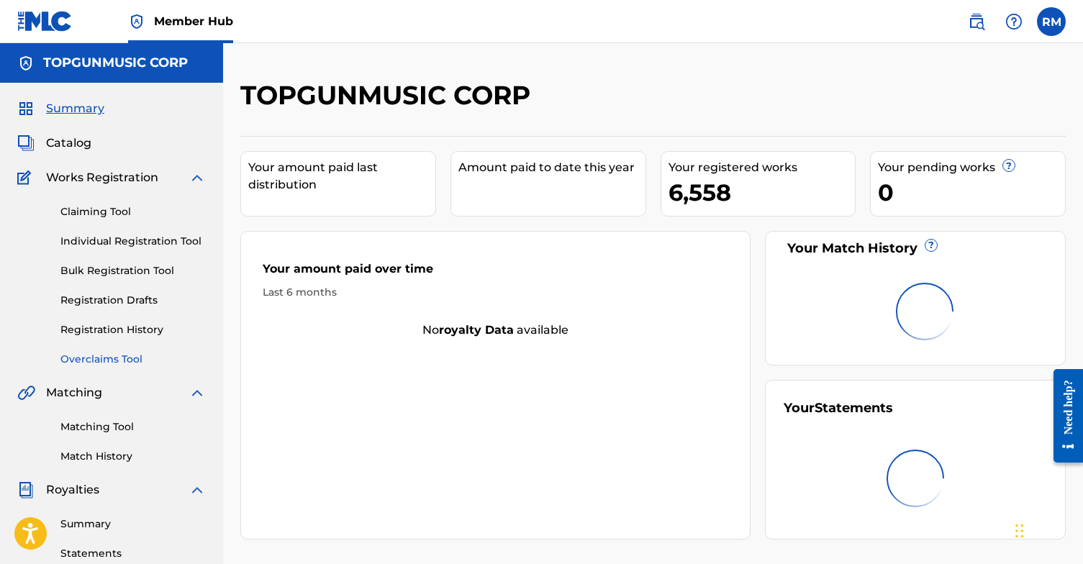
click at [117, 358] on link "Overclaims Tool" at bounding box center [132, 359] width 145 height 15
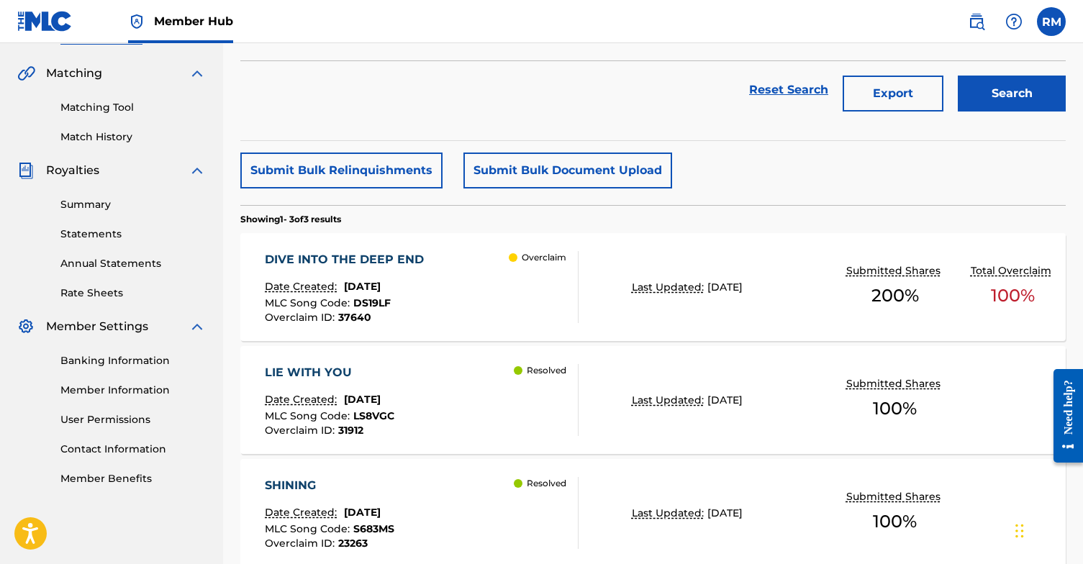
scroll to position [278, 0]
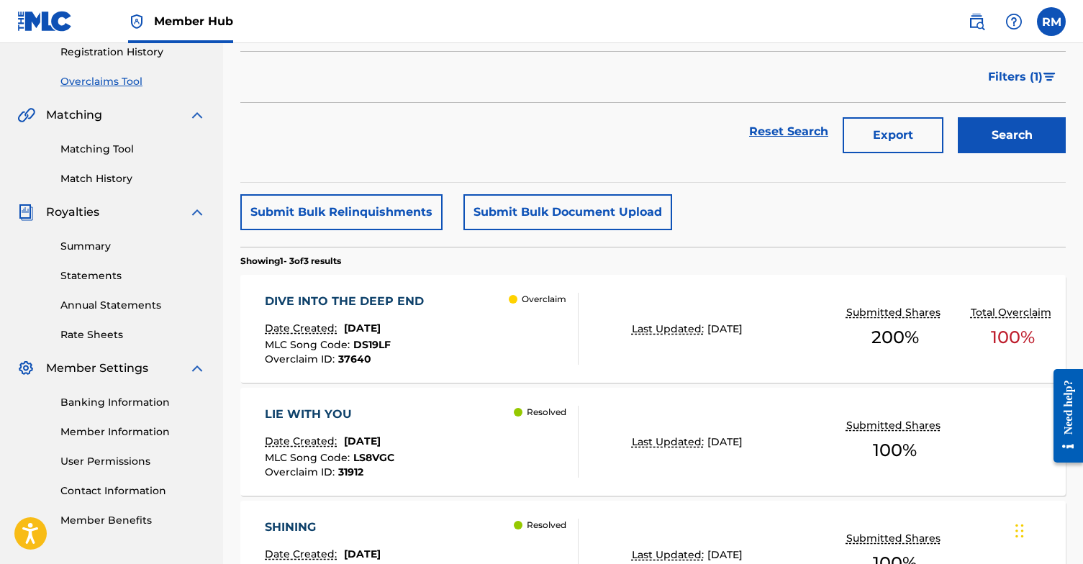
click at [355, 299] on div "DIVE INTO THE DEEP END" at bounding box center [348, 301] width 166 height 17
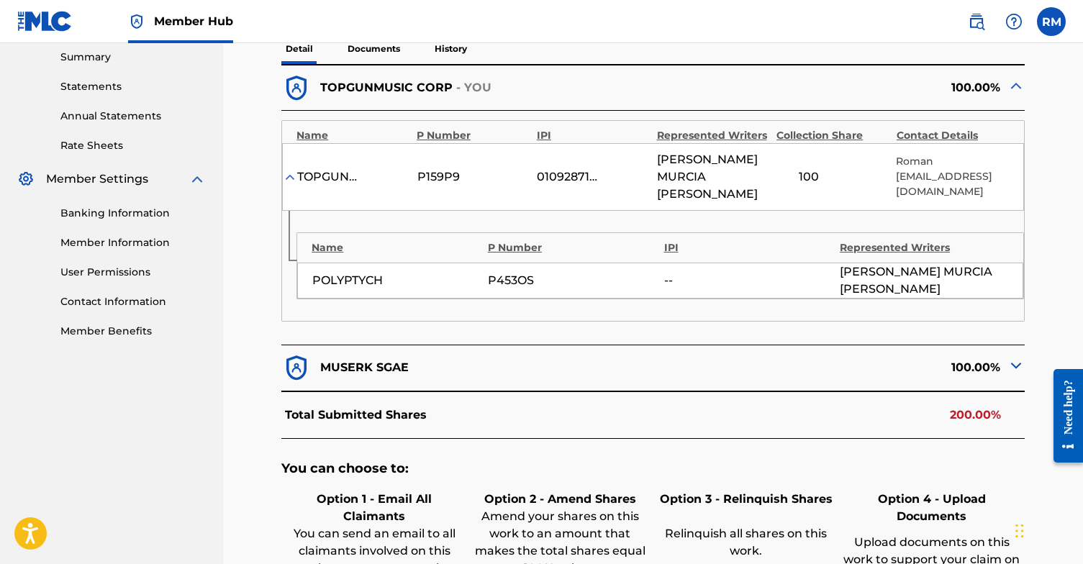
scroll to position [482, 0]
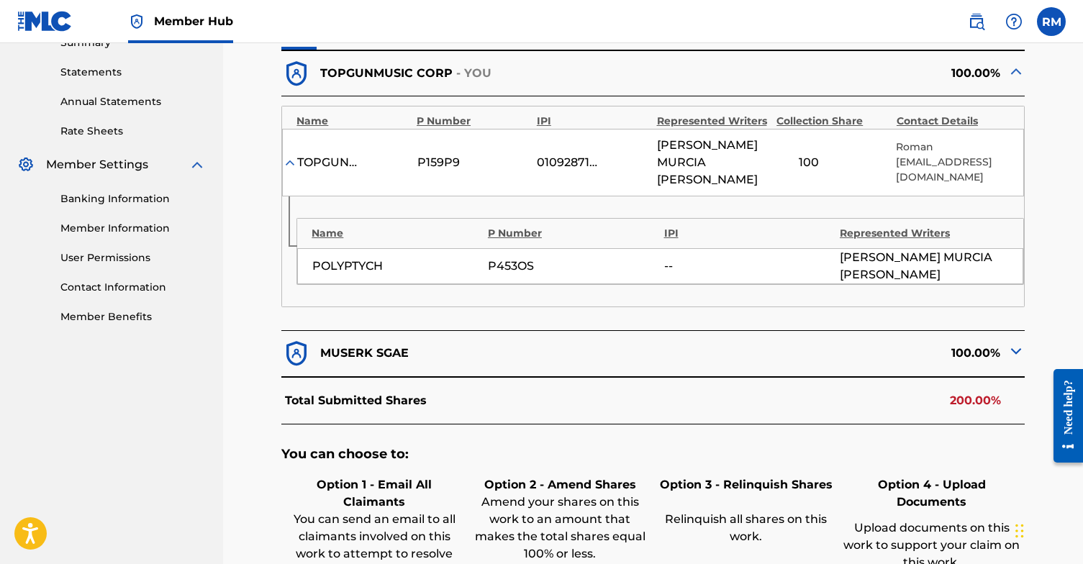
click at [1014, 348] on img at bounding box center [1016, 351] width 17 height 17
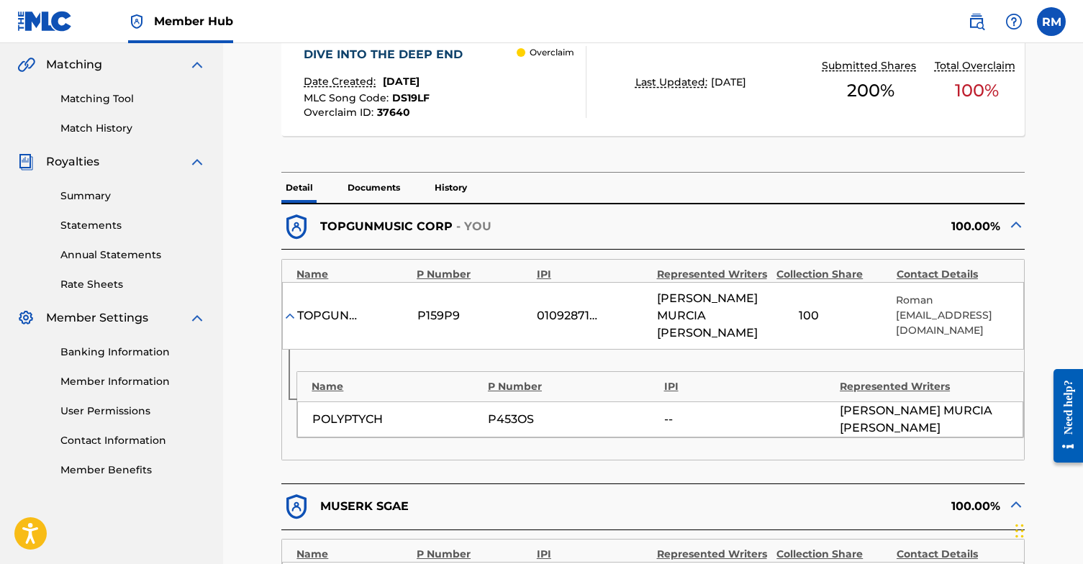
scroll to position [327, 0]
click at [810, 316] on div "100" at bounding box center [809, 317] width 65 height 17
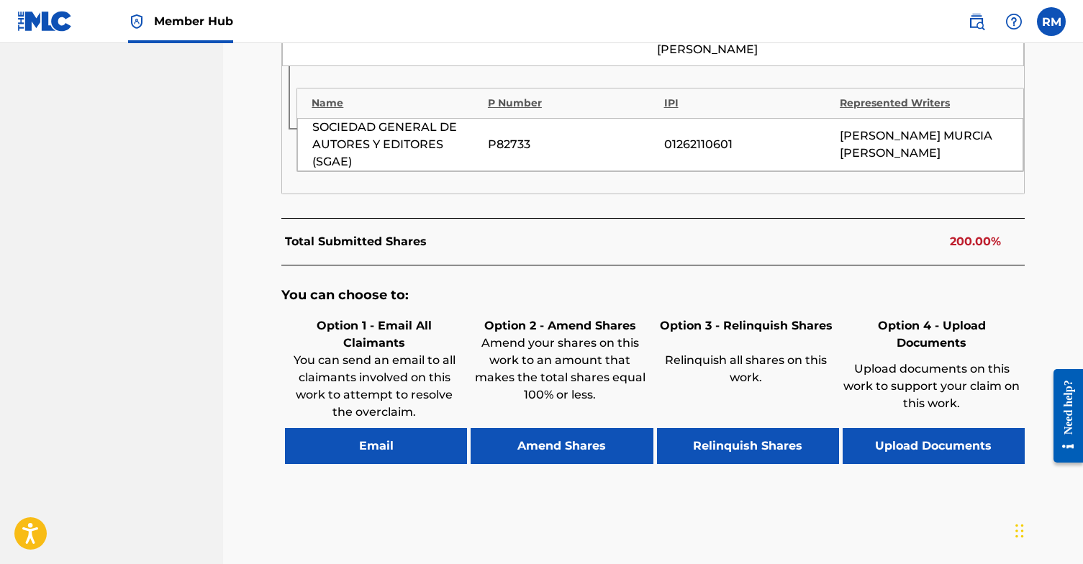
scroll to position [903, 0]
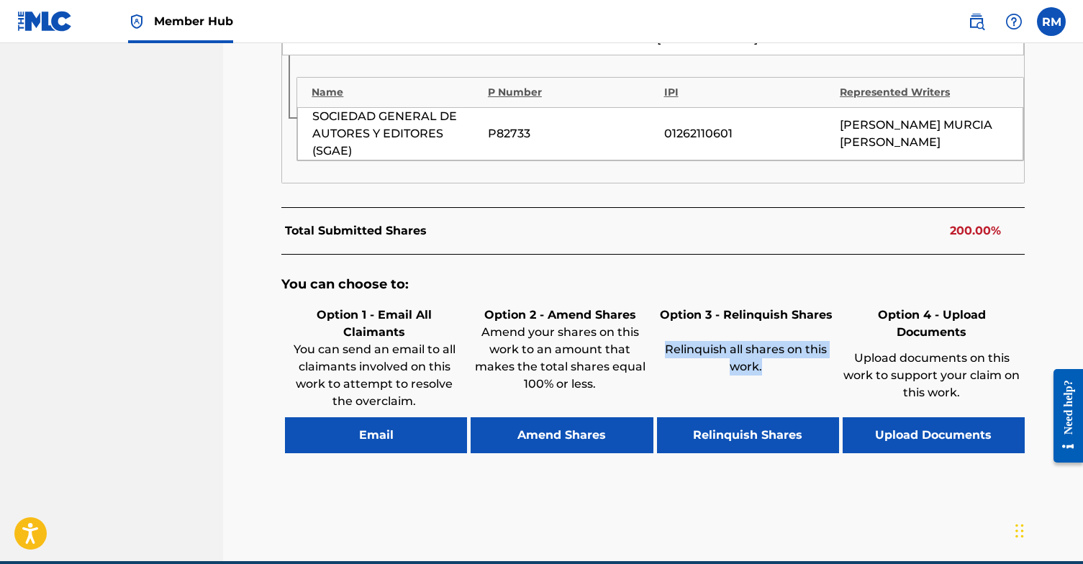
drag, startPoint x: 664, startPoint y: 325, endPoint x: 767, endPoint y: 340, distance: 104.1
click at [767, 341] on p "Relinquish all shares on this work." at bounding box center [746, 358] width 178 height 35
copy p "Relinquish all shares on this work."
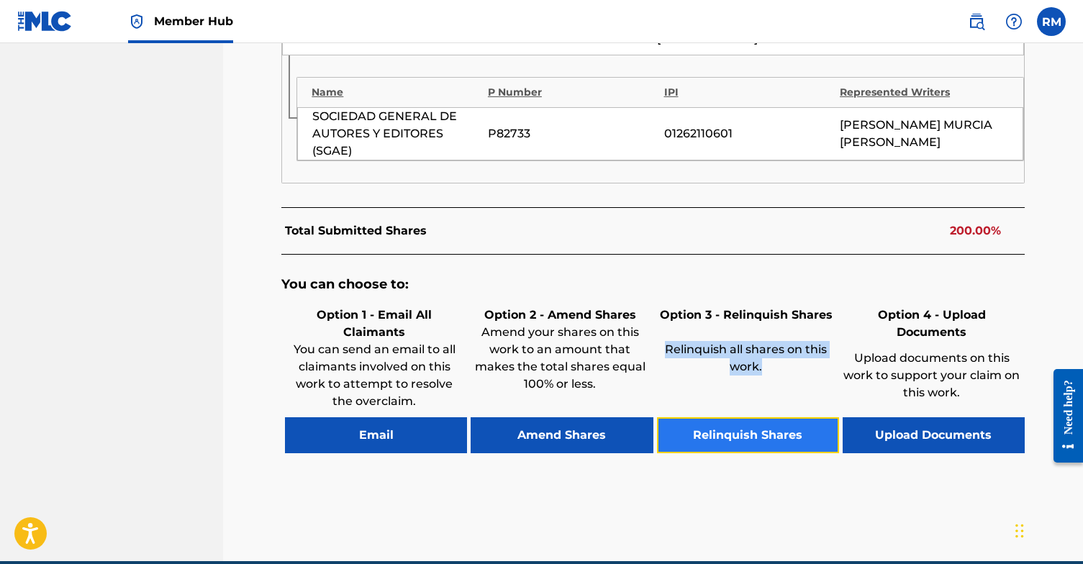
click at [767, 417] on button "Relinquish Shares" at bounding box center [748, 435] width 182 height 36
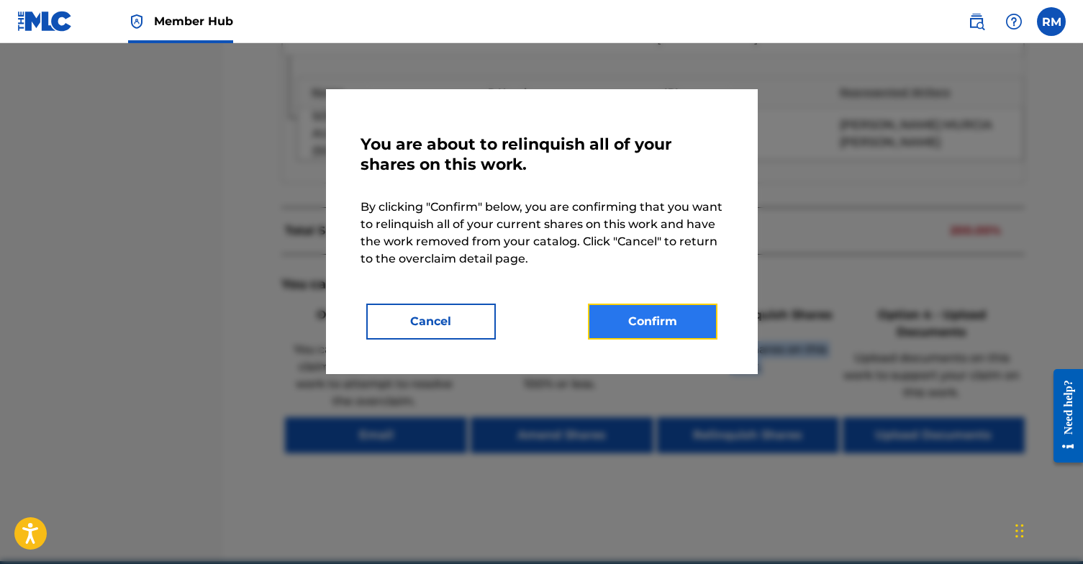
click at [653, 334] on button "Confirm" at bounding box center [653, 322] width 130 height 36
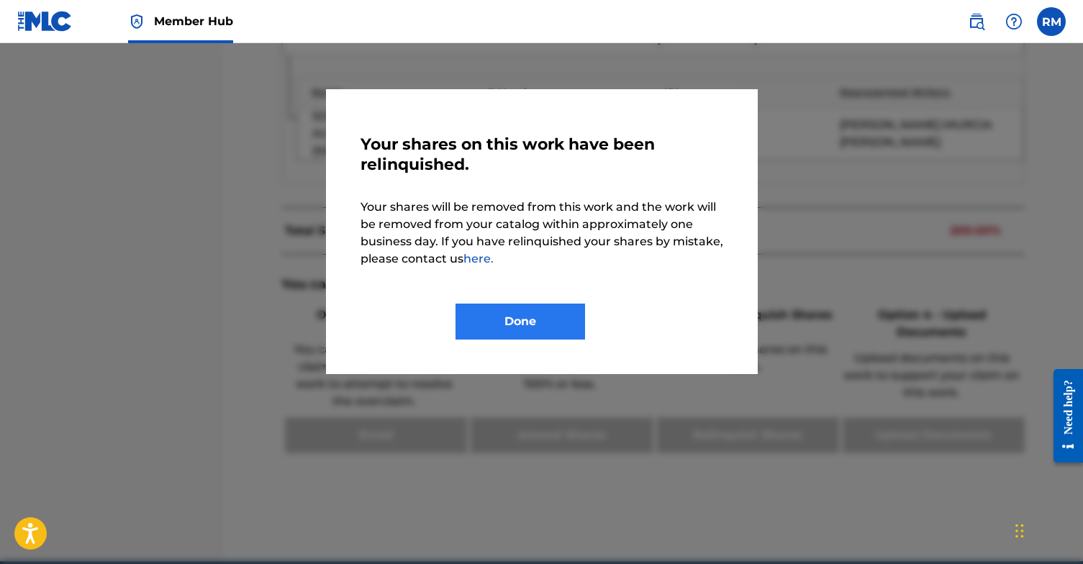
click at [659, 321] on div "Done" at bounding box center [542, 322] width 363 height 36
click at [564, 333] on button "Done" at bounding box center [521, 322] width 130 height 36
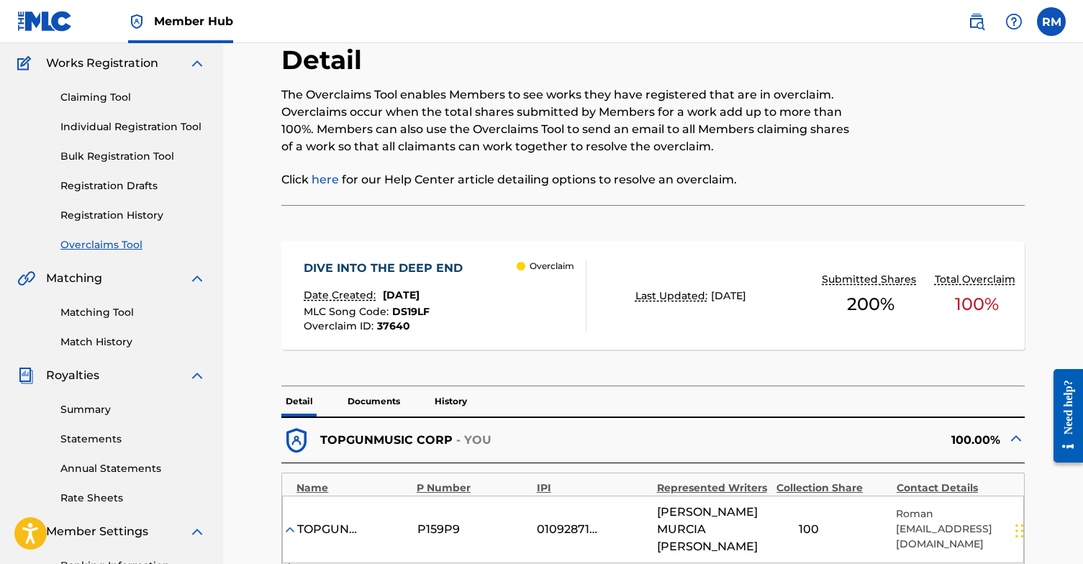
scroll to position [0, 0]
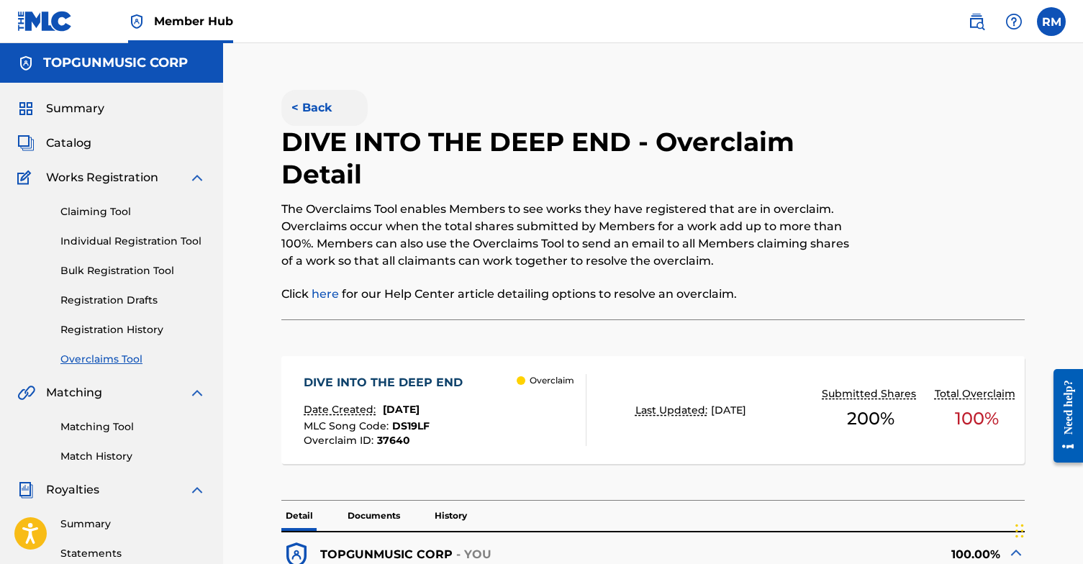
click at [312, 105] on button "< Back" at bounding box center [324, 108] width 86 height 36
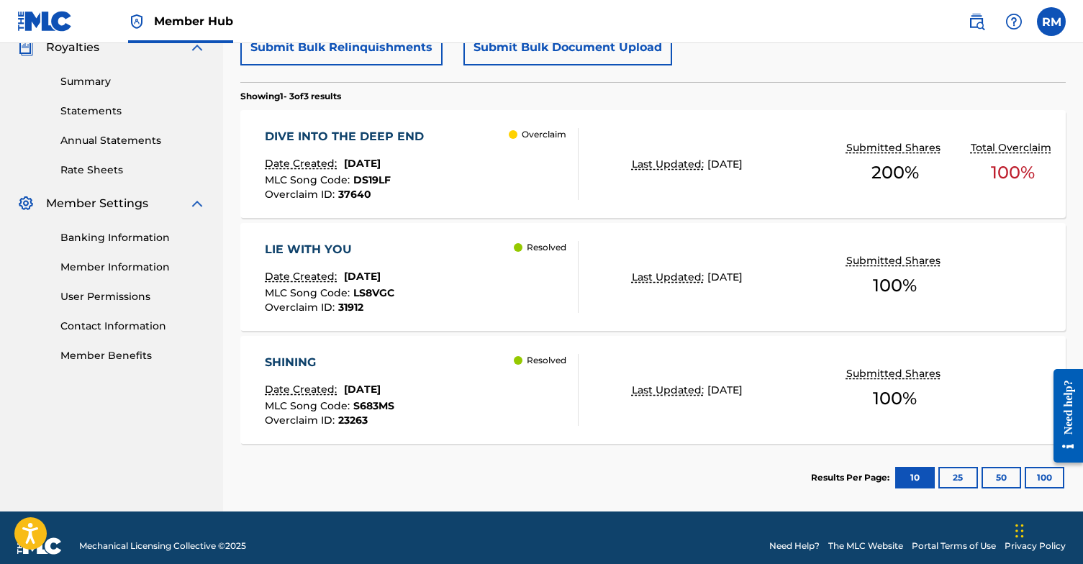
scroll to position [459, 0]
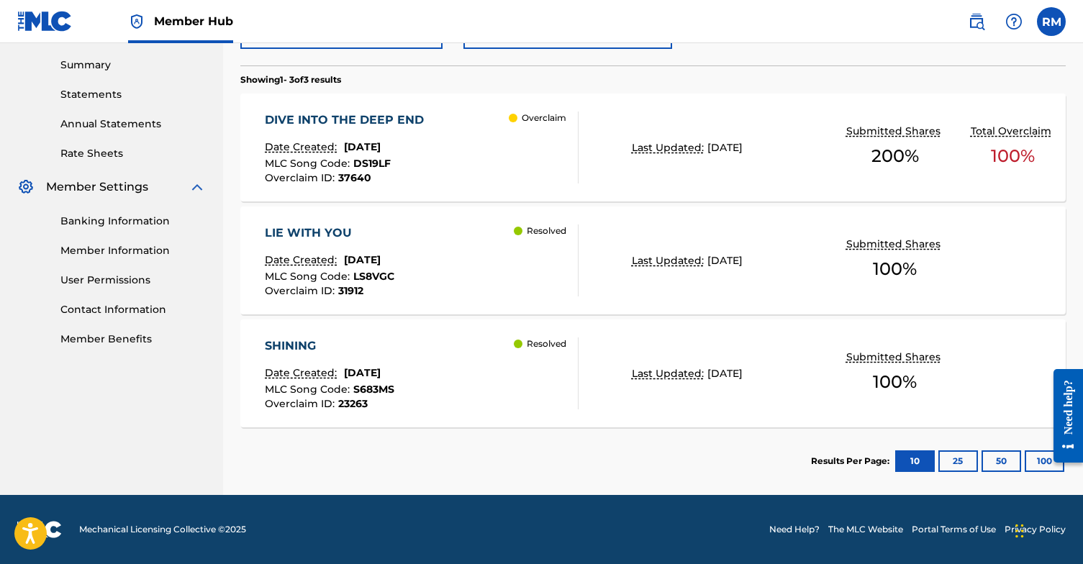
click at [343, 118] on div "DIVE INTO THE DEEP END" at bounding box center [348, 120] width 166 height 17
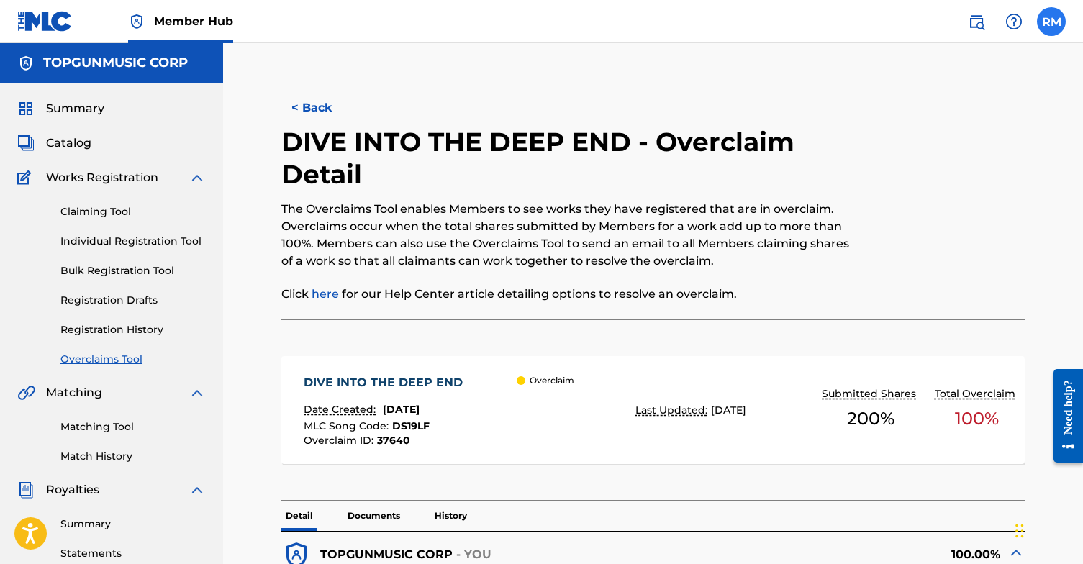
click at [1049, 32] on label at bounding box center [1051, 21] width 29 height 29
click at [1052, 22] on input "RM Roman Mukhordykh topgunrecordings@gmail.com Notification Preferences Profile…" at bounding box center [1052, 22] width 0 height 0
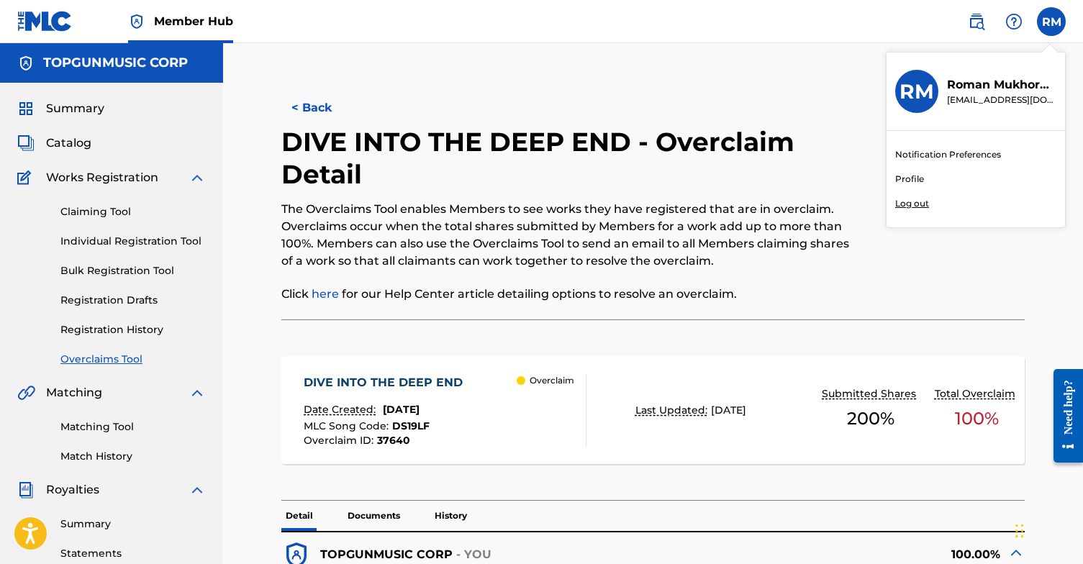
click at [919, 206] on p "Log out" at bounding box center [912, 203] width 34 height 13
click at [1052, 22] on input "RM Roman Mukhordykh topgunrecordings@gmail.com Notification Preferences Profile…" at bounding box center [1052, 22] width 0 height 0
